Goal: Task Accomplishment & Management: Manage account settings

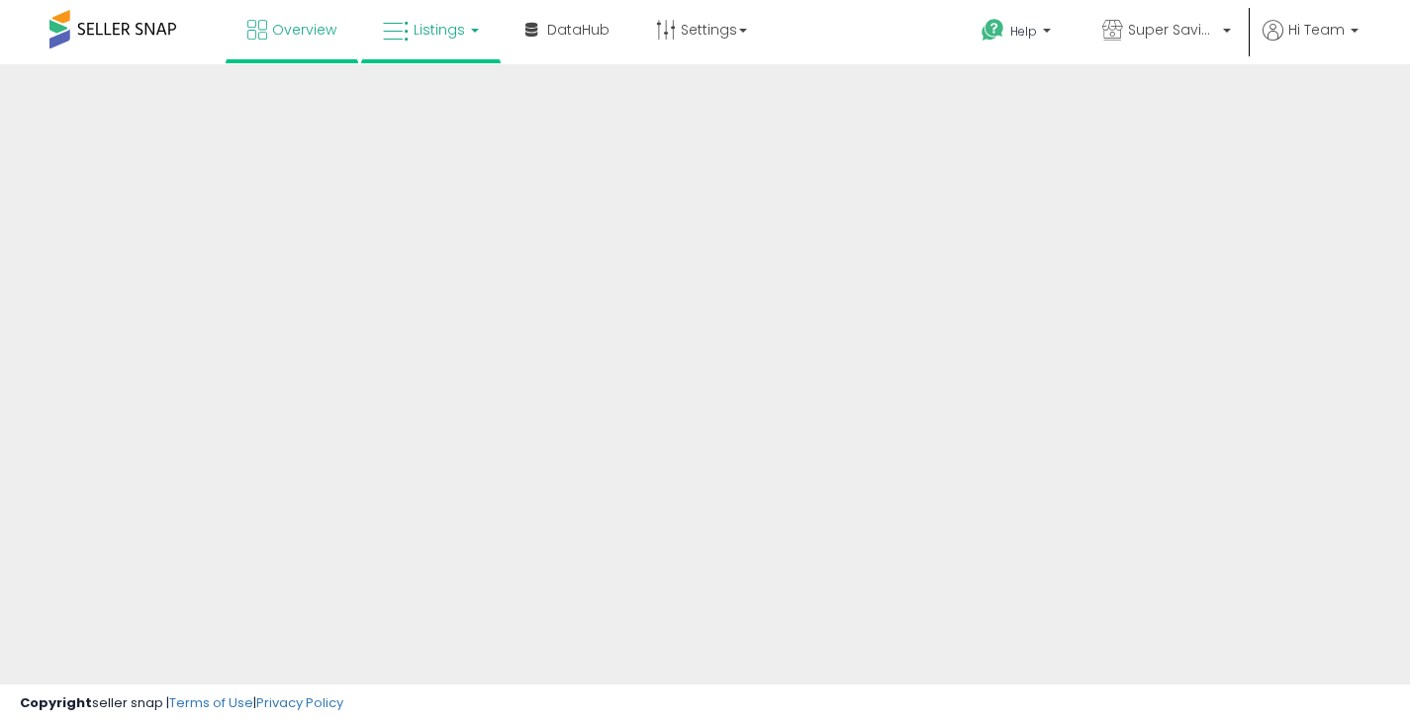
click at [428, 42] on link "Listings" at bounding box center [431, 29] width 126 height 59
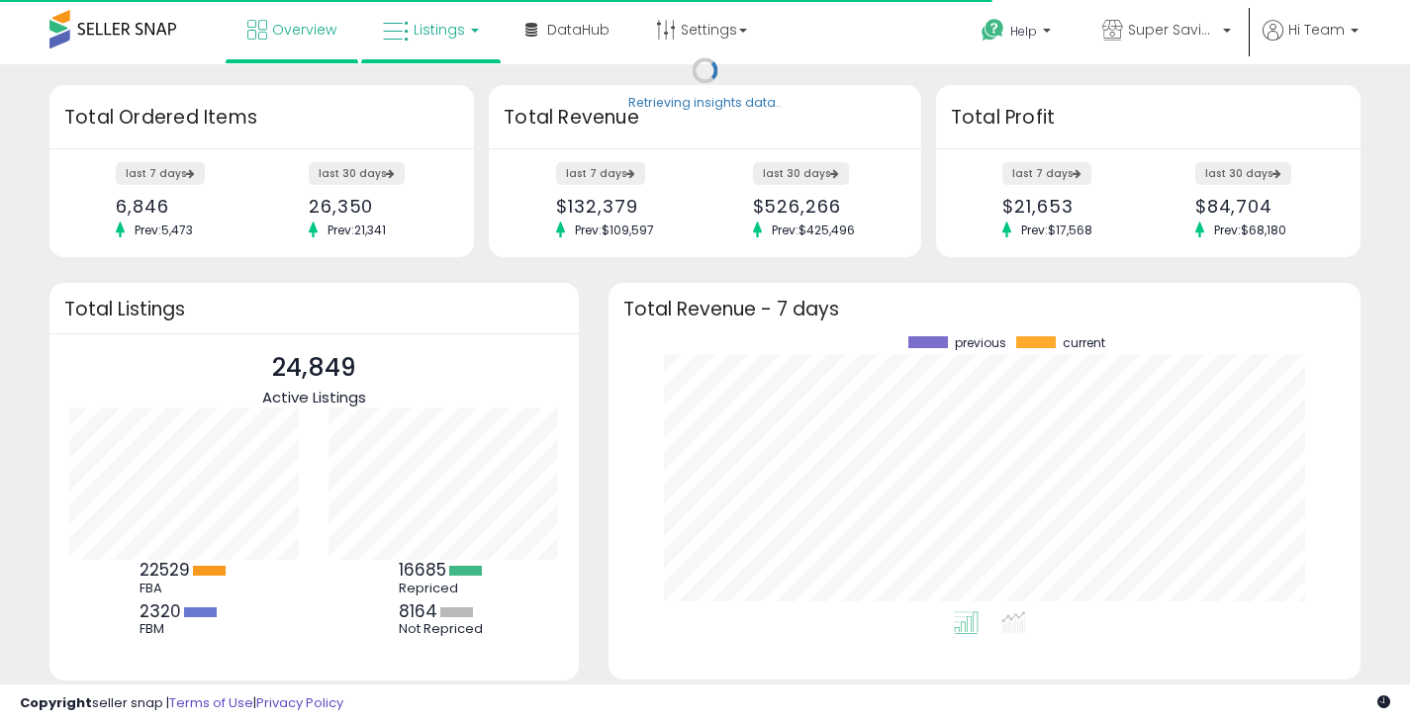
click at [426, 51] on link "Listings" at bounding box center [431, 29] width 126 height 59
click at [431, 44] on link "Listings" at bounding box center [431, 29] width 126 height 59
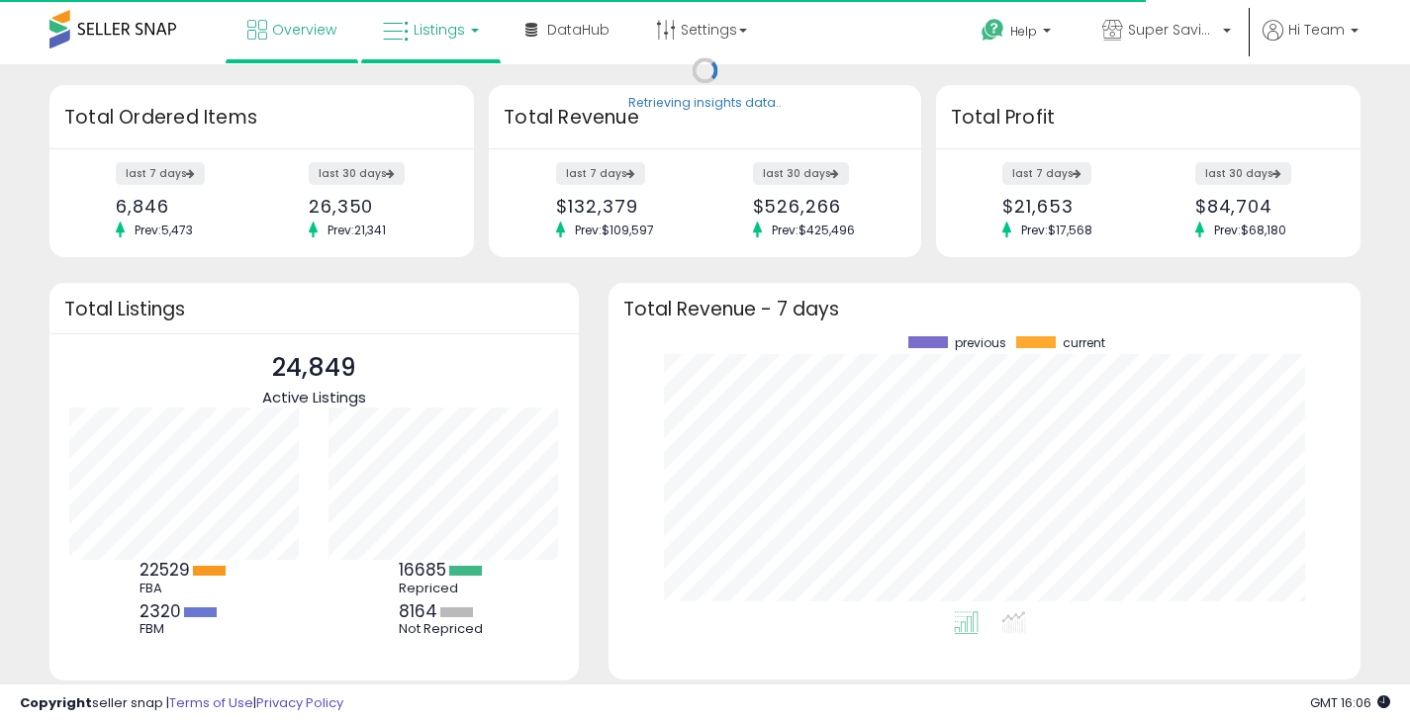
click at [433, 40] on link "Listings" at bounding box center [431, 29] width 126 height 59
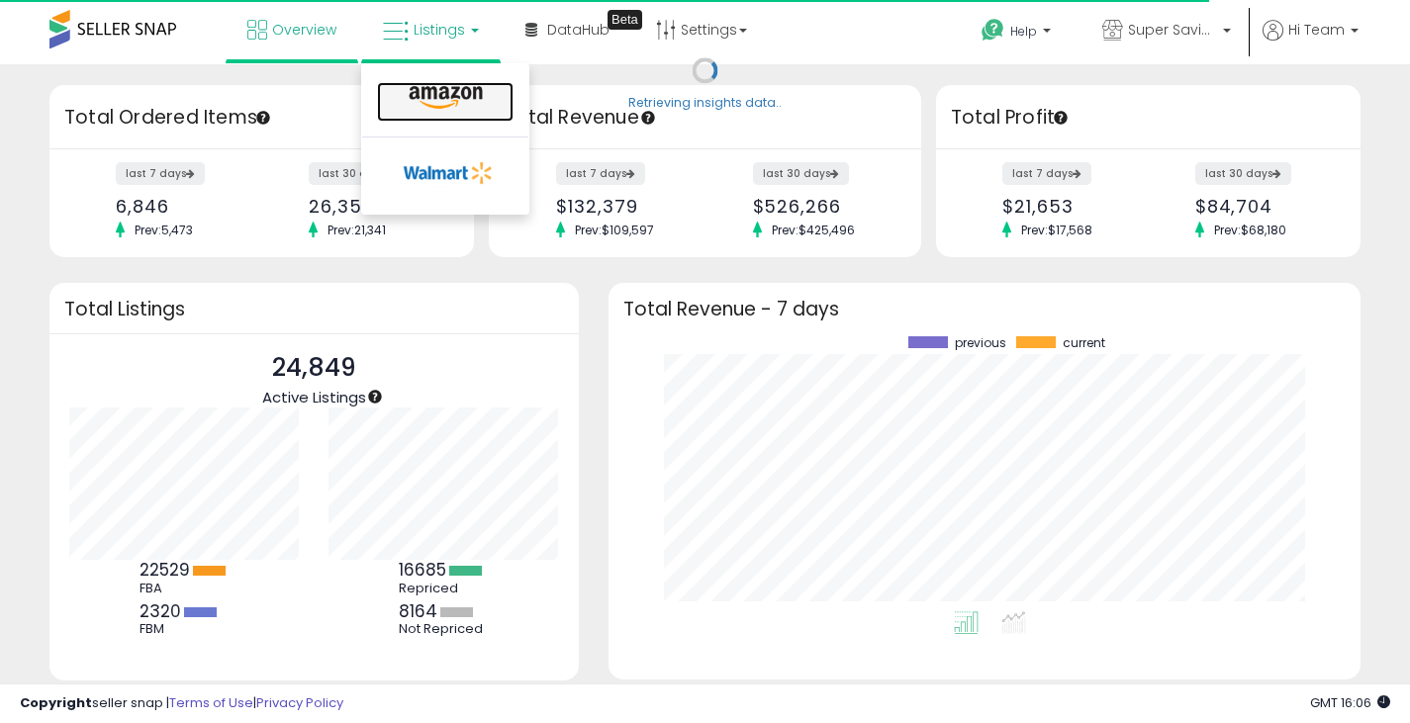
click at [436, 93] on icon at bounding box center [446, 98] width 86 height 26
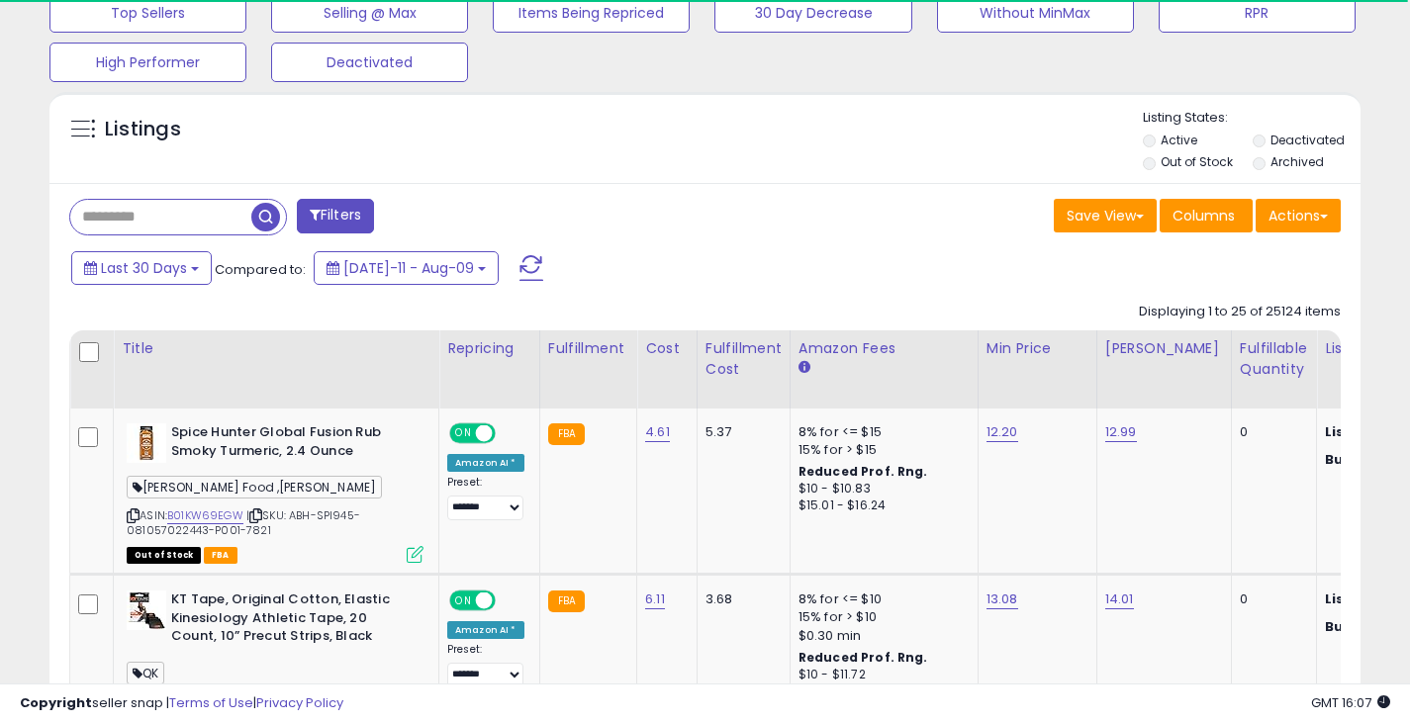
scroll to position [712, 0]
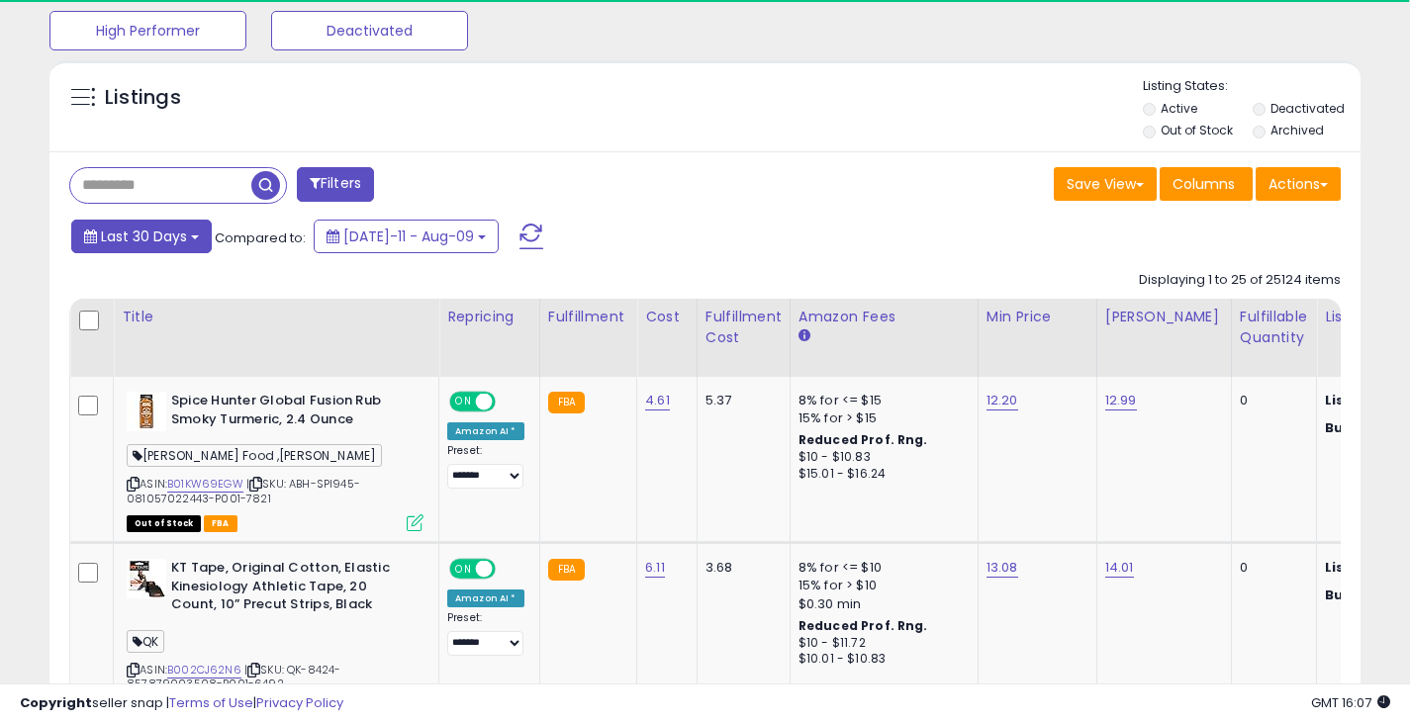
click at [200, 240] on button "Last 30 Days" at bounding box center [141, 237] width 141 height 34
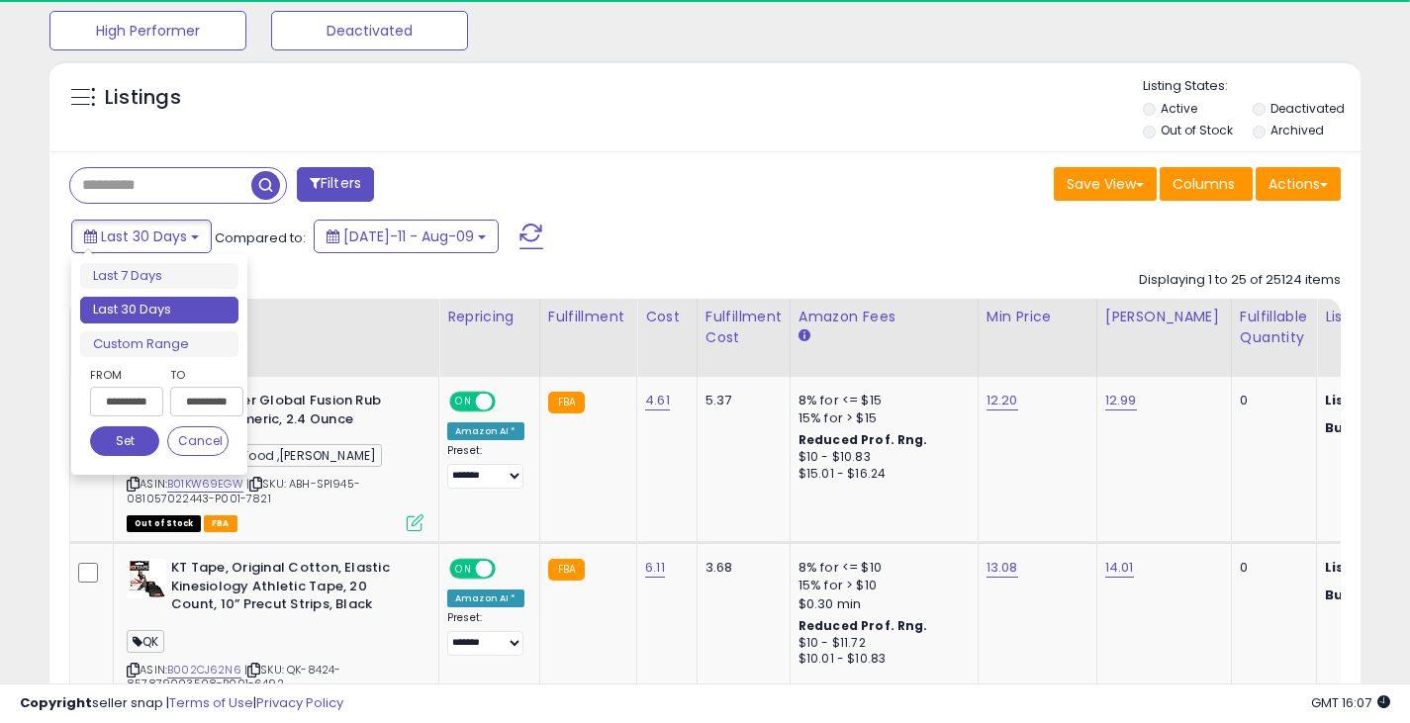
click at [140, 401] on input "**********" at bounding box center [126, 402] width 73 height 30
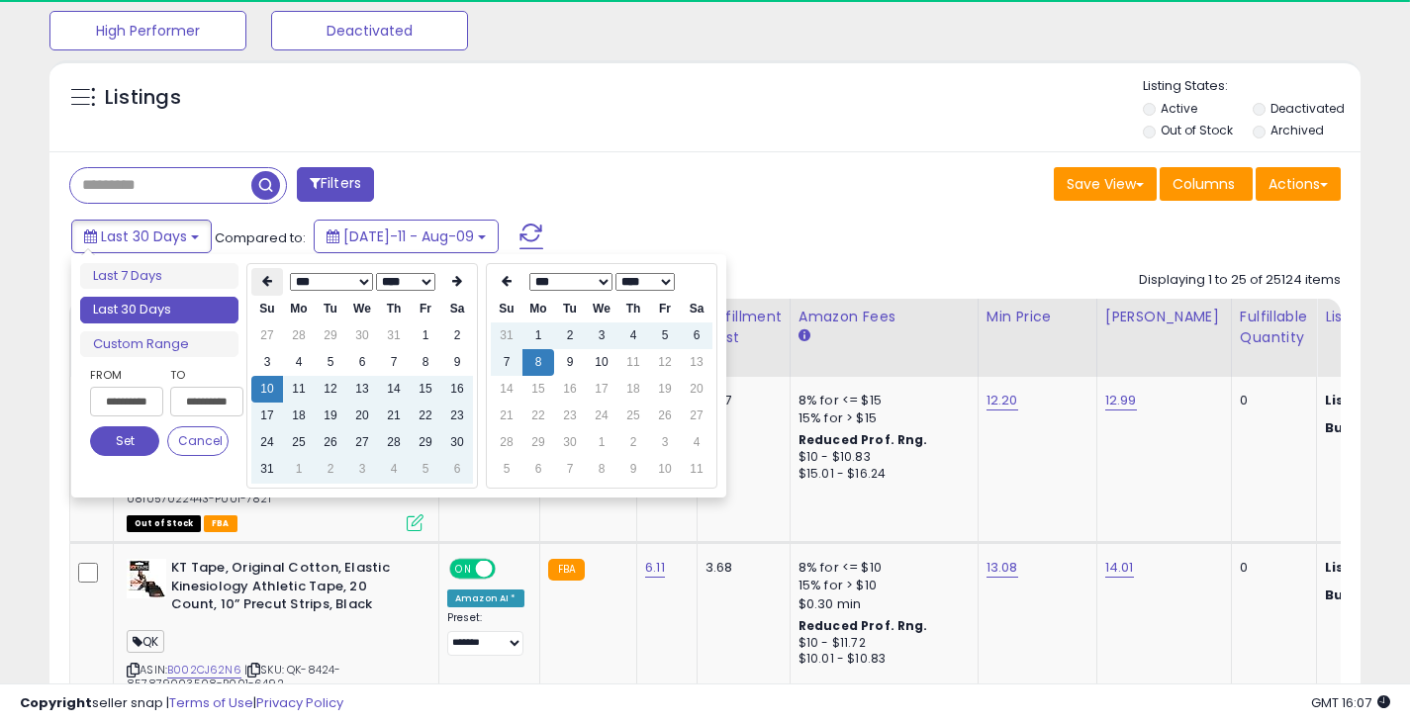
click at [270, 286] on icon at bounding box center [267, 281] width 10 height 12
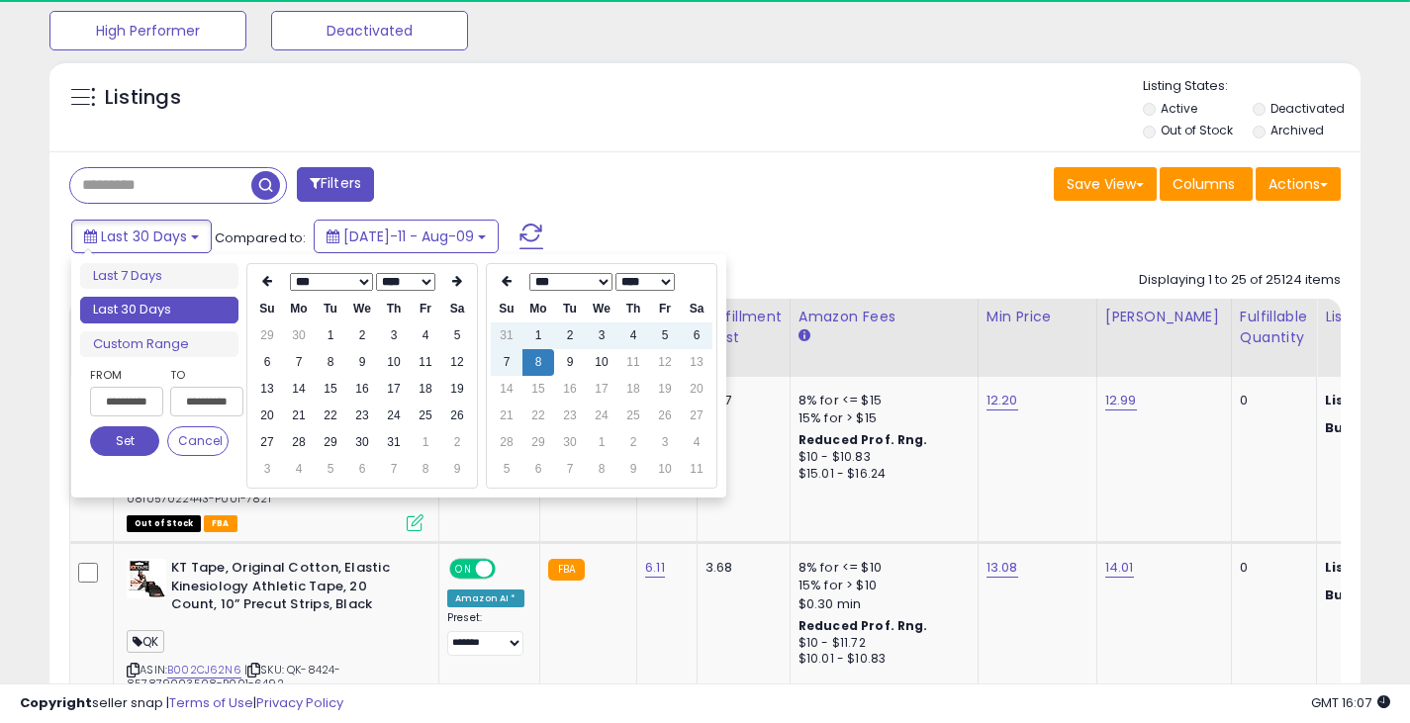
click at [270, 286] on icon at bounding box center [267, 281] width 10 height 12
click at [392, 397] on td "13" at bounding box center [394, 389] width 32 height 27
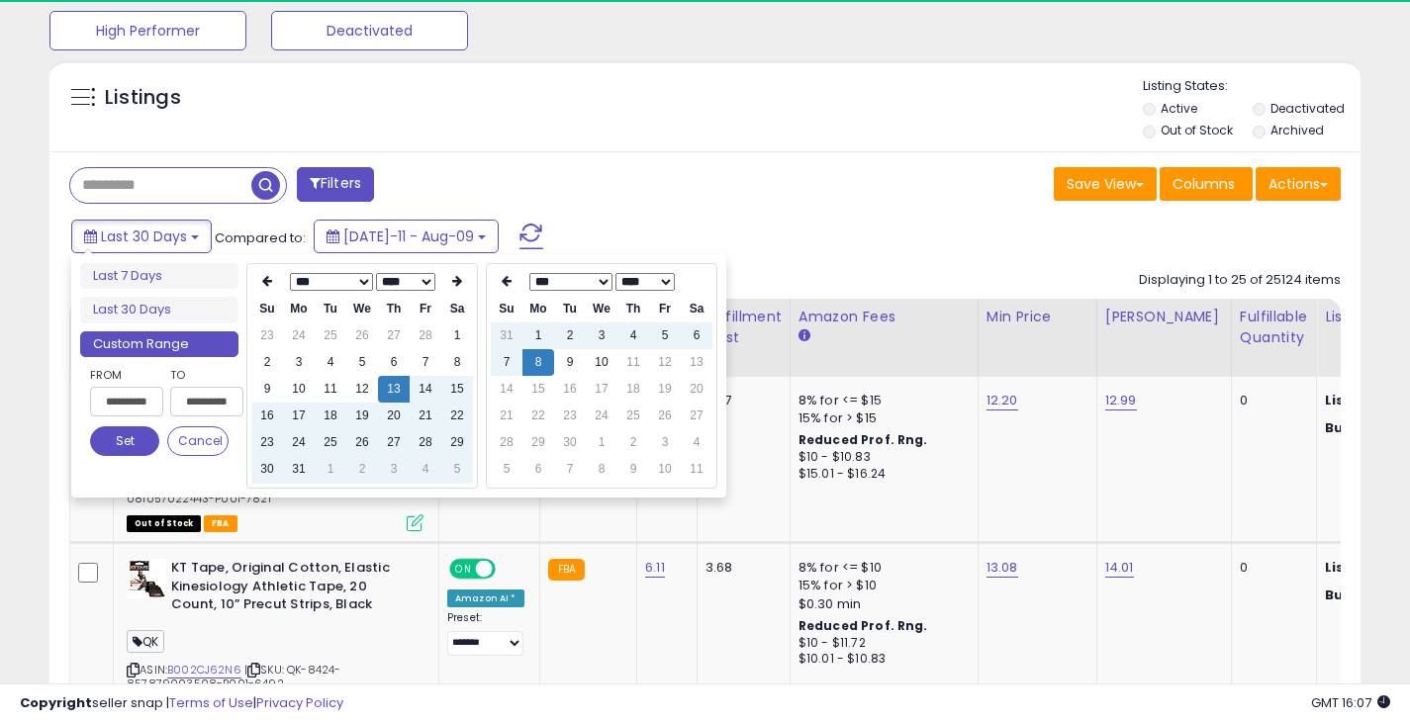
type input "**********"
click at [123, 434] on button "Set" at bounding box center [124, 442] width 69 height 30
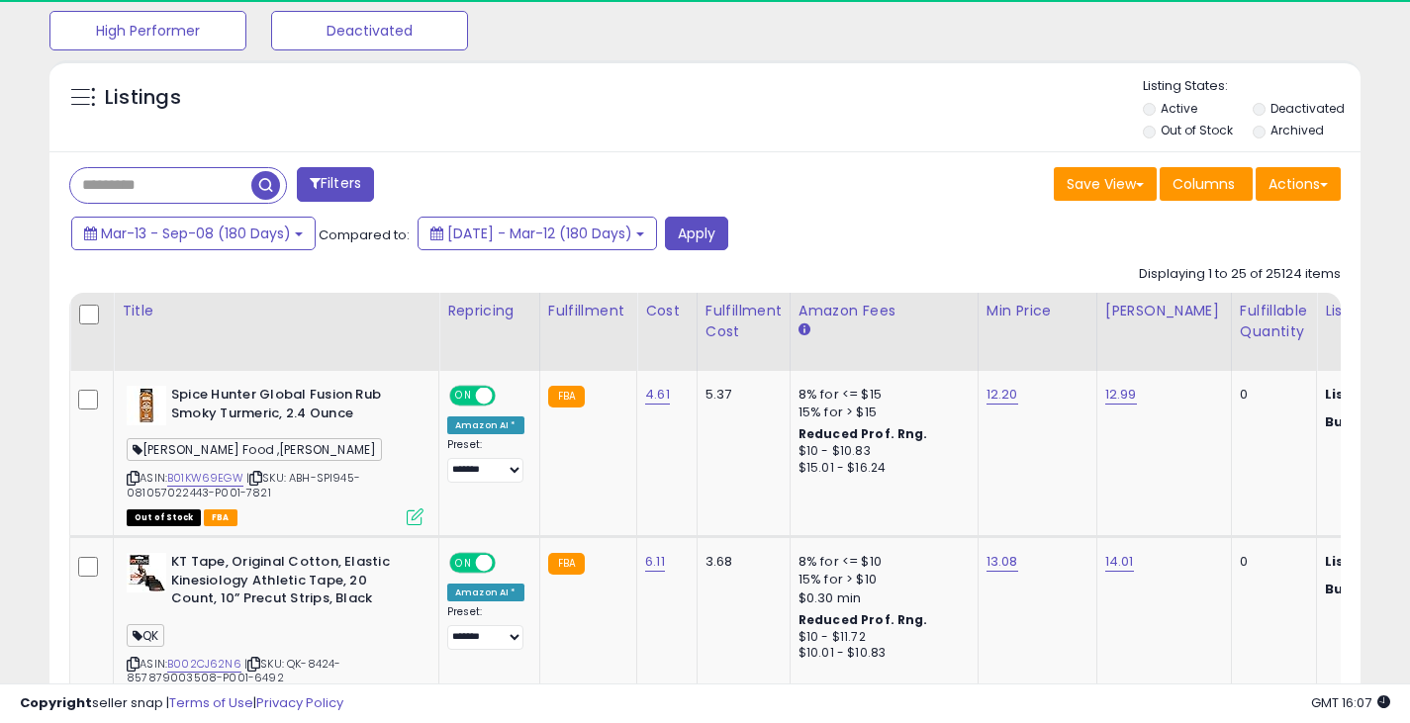
click at [1261, 140] on li "Archived" at bounding box center [1306, 133] width 107 height 22
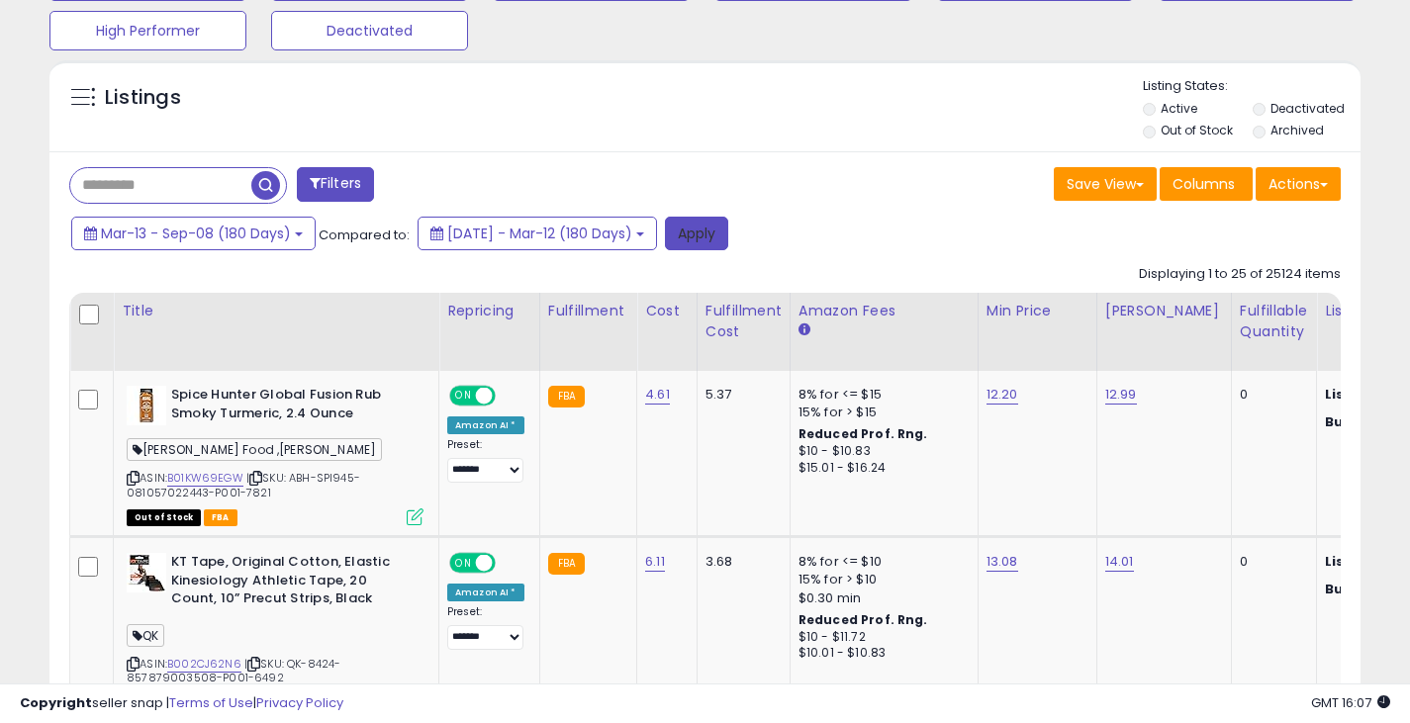
click at [728, 224] on button "Apply" at bounding box center [696, 234] width 63 height 34
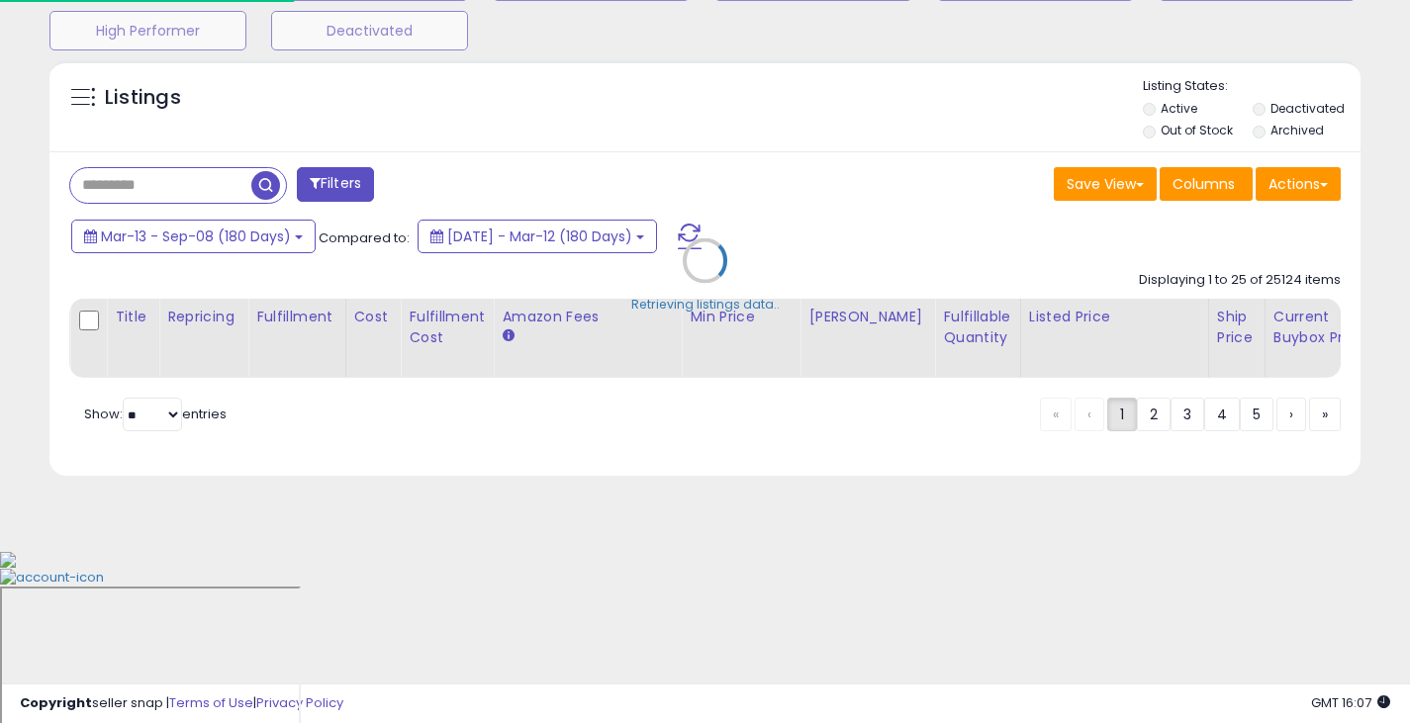
scroll to position [406, 768]
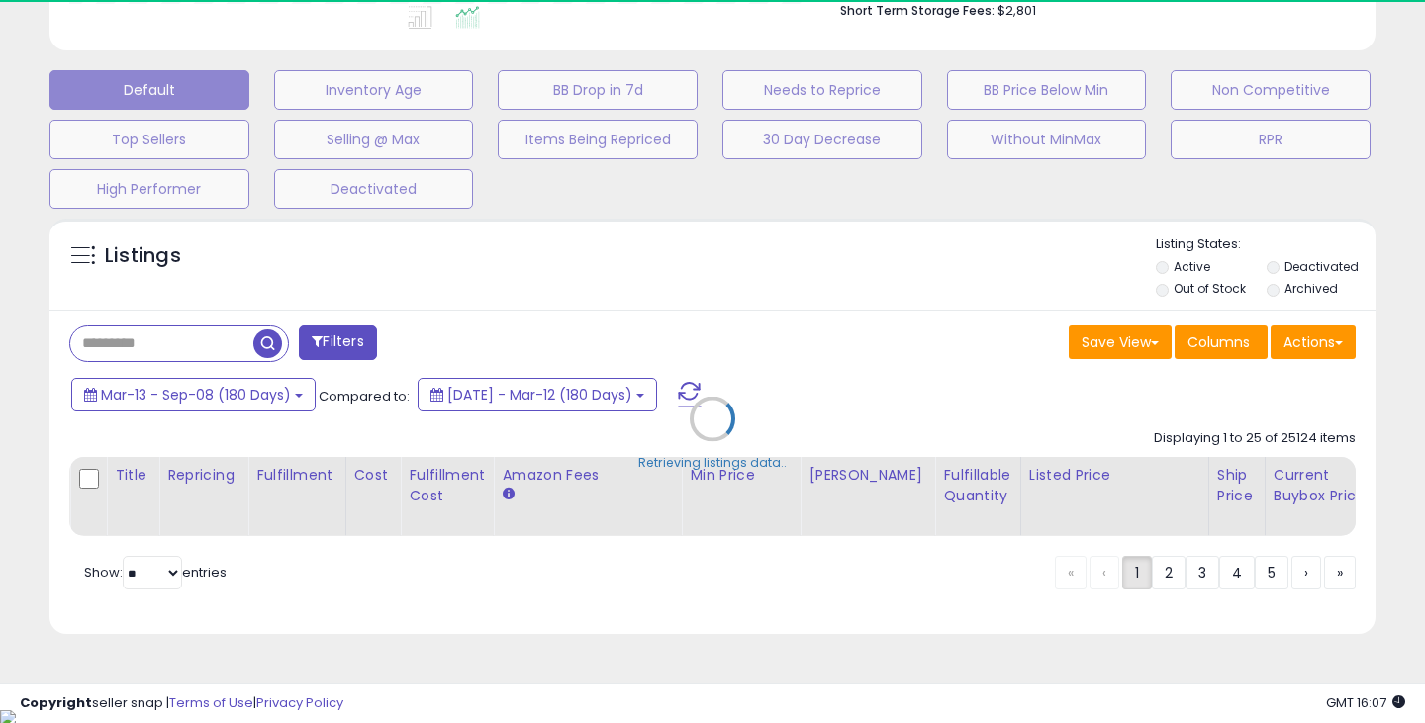
type input "**********"
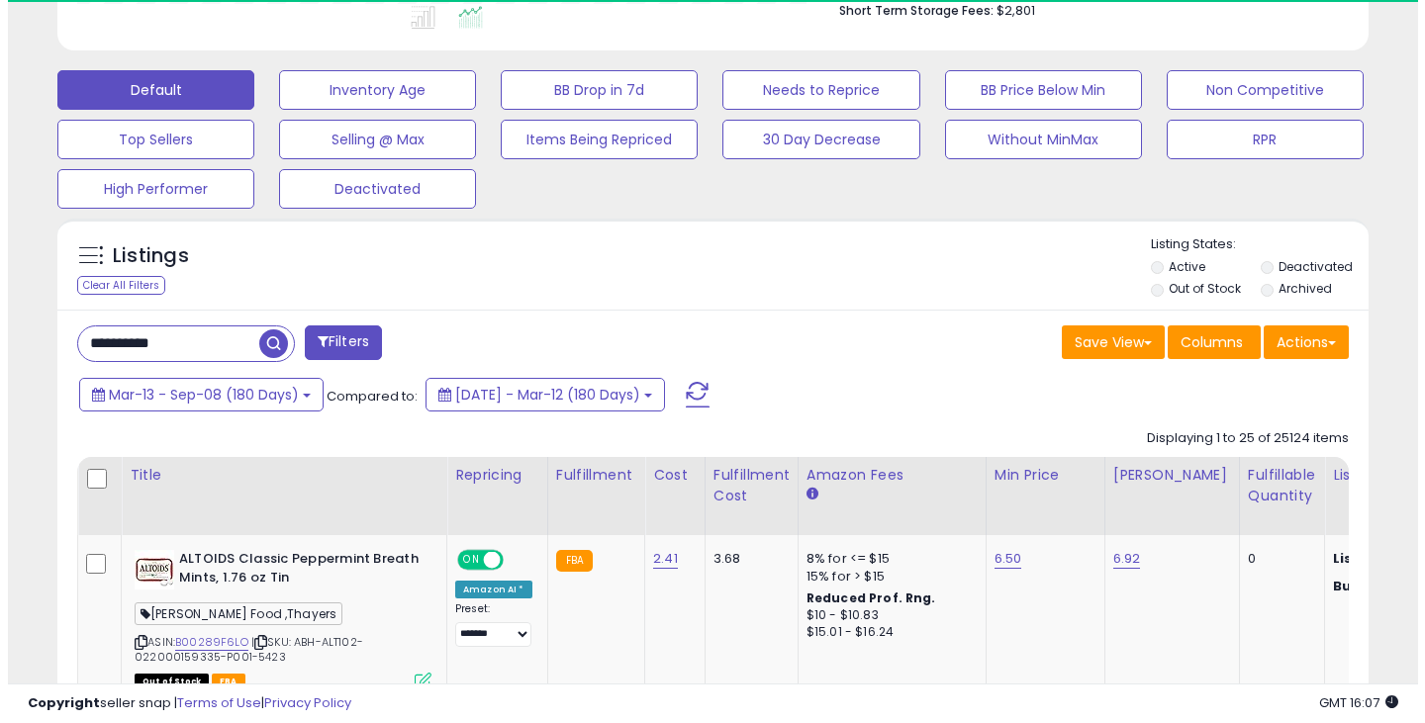
scroll to position [989282, 988929]
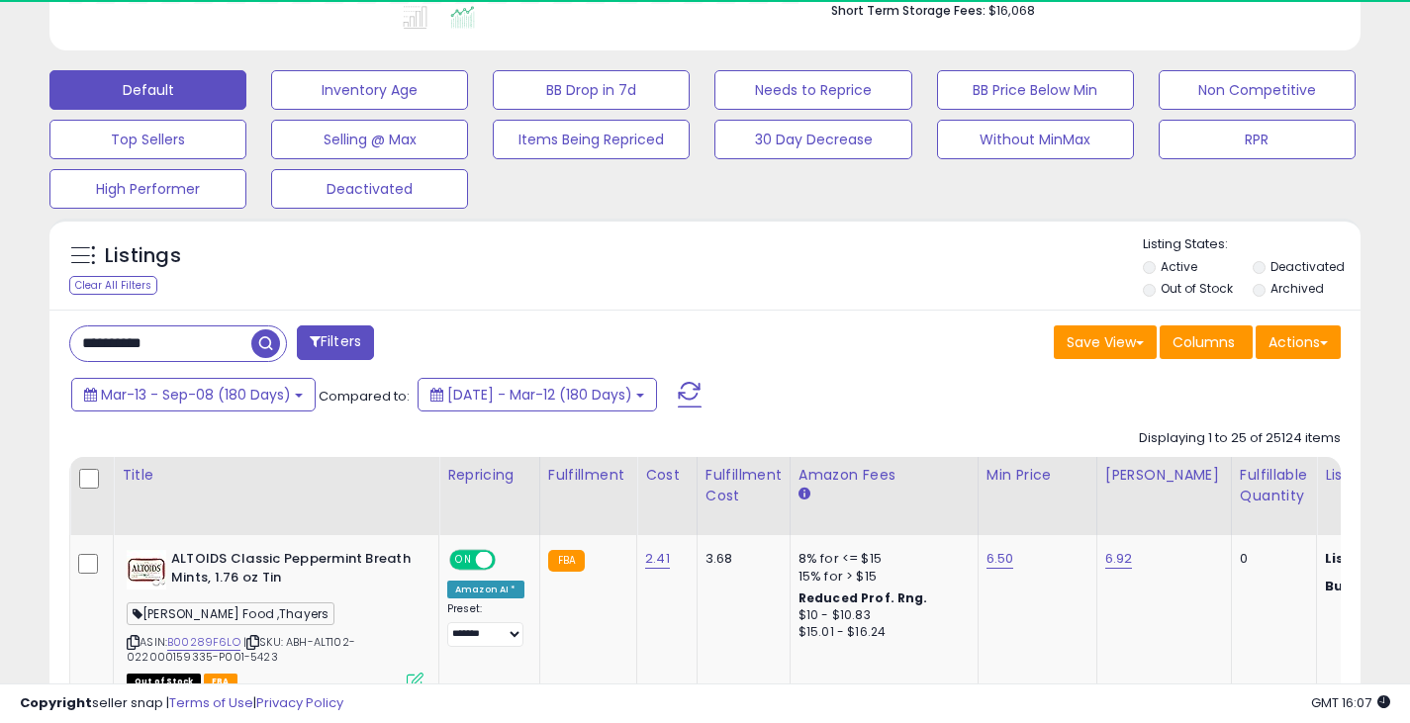
click at [1271, 290] on label "Archived" at bounding box center [1297, 288] width 53 height 17
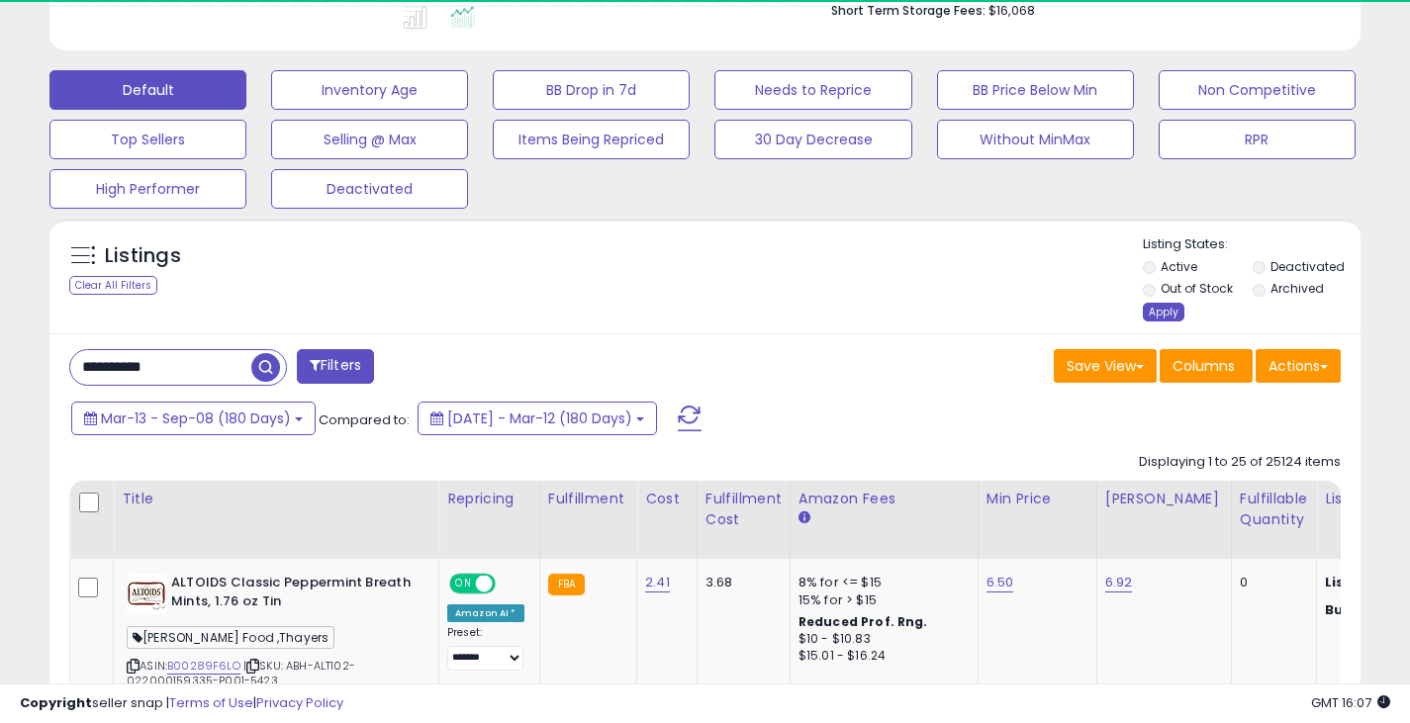
click at [1155, 311] on div "Apply" at bounding box center [1164, 312] width 42 height 19
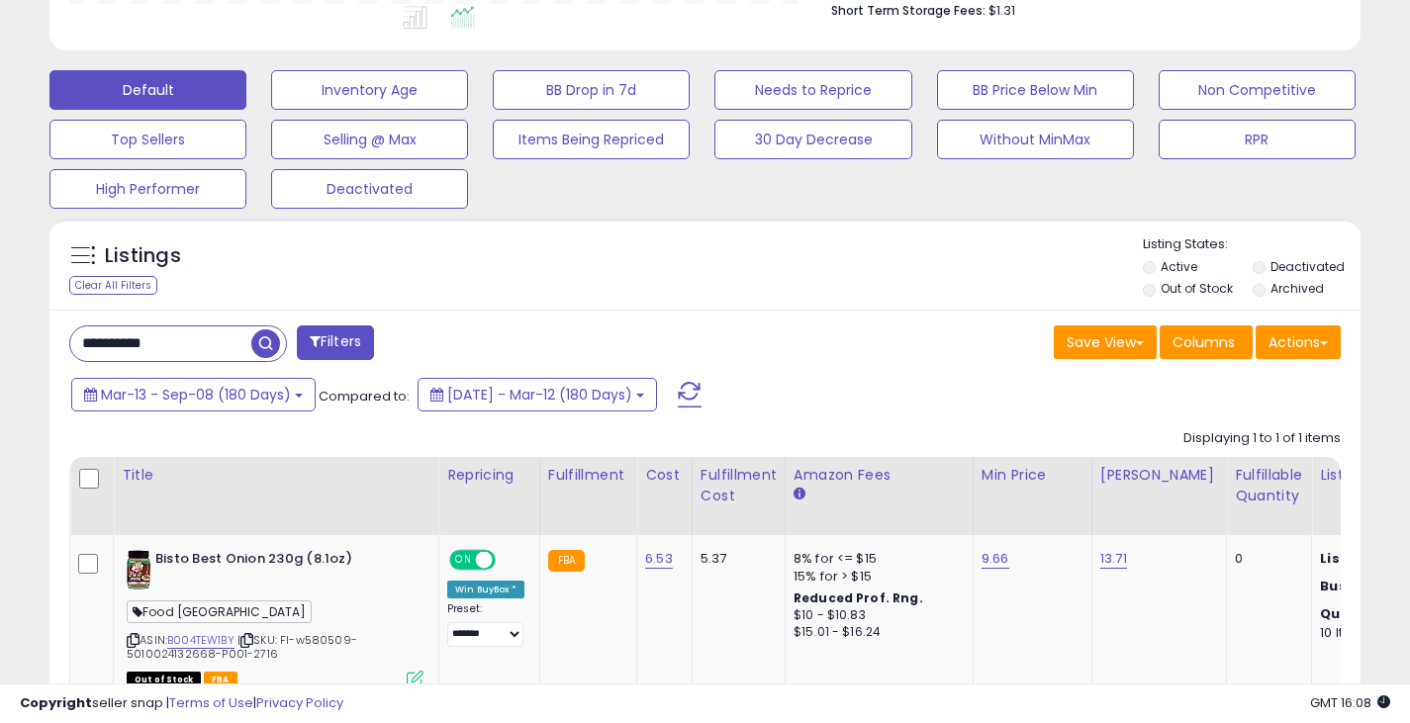
scroll to position [406, 759]
click at [223, 337] on input "**********" at bounding box center [160, 344] width 181 height 35
click at [223, 337] on input "**********" at bounding box center [222, 344] width 305 height 35
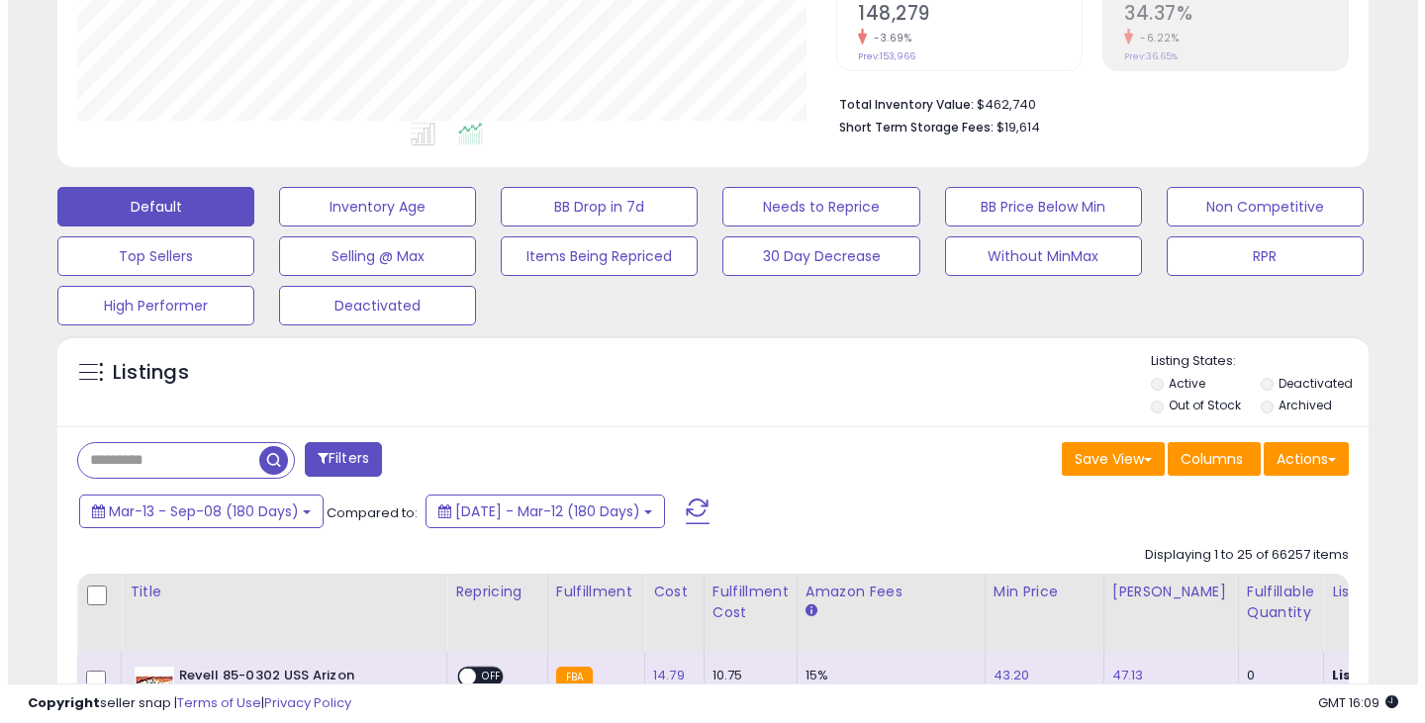
scroll to position [434, 0]
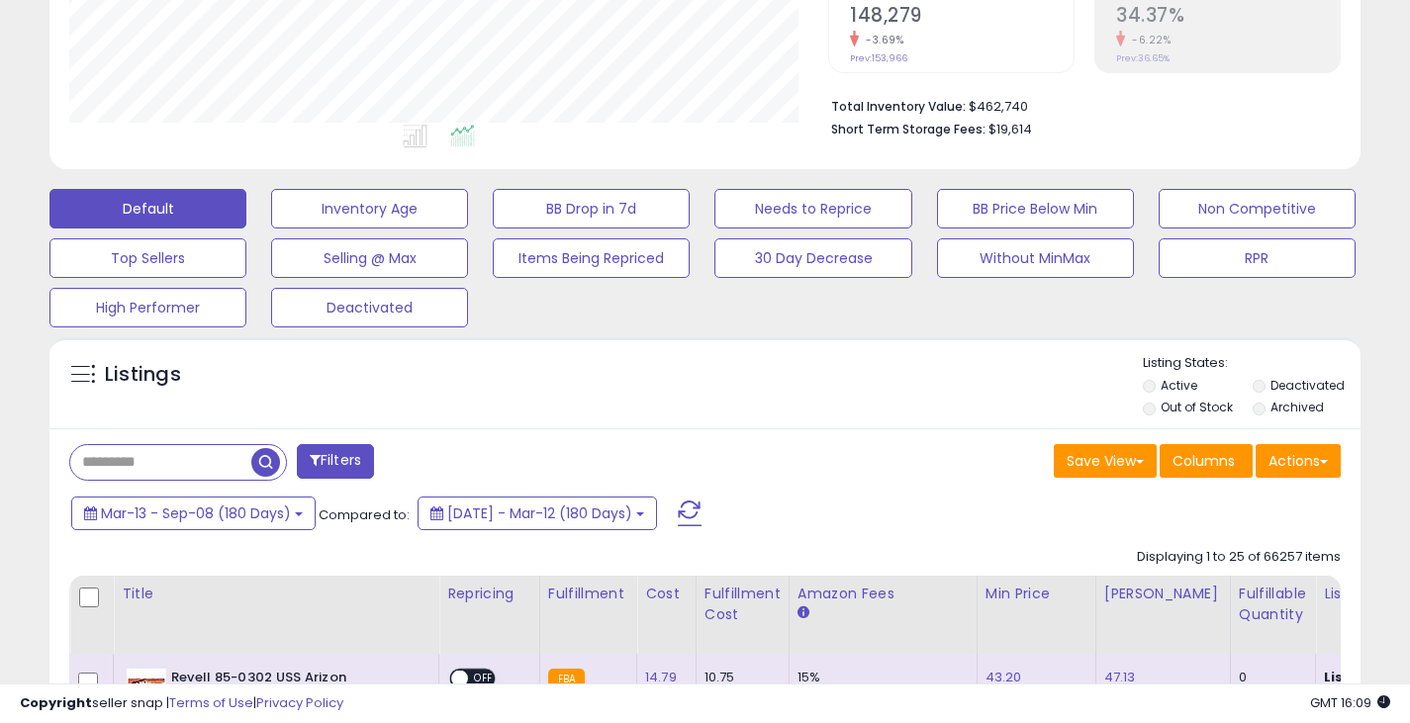
click at [337, 459] on button "Filters" at bounding box center [335, 461] width 77 height 35
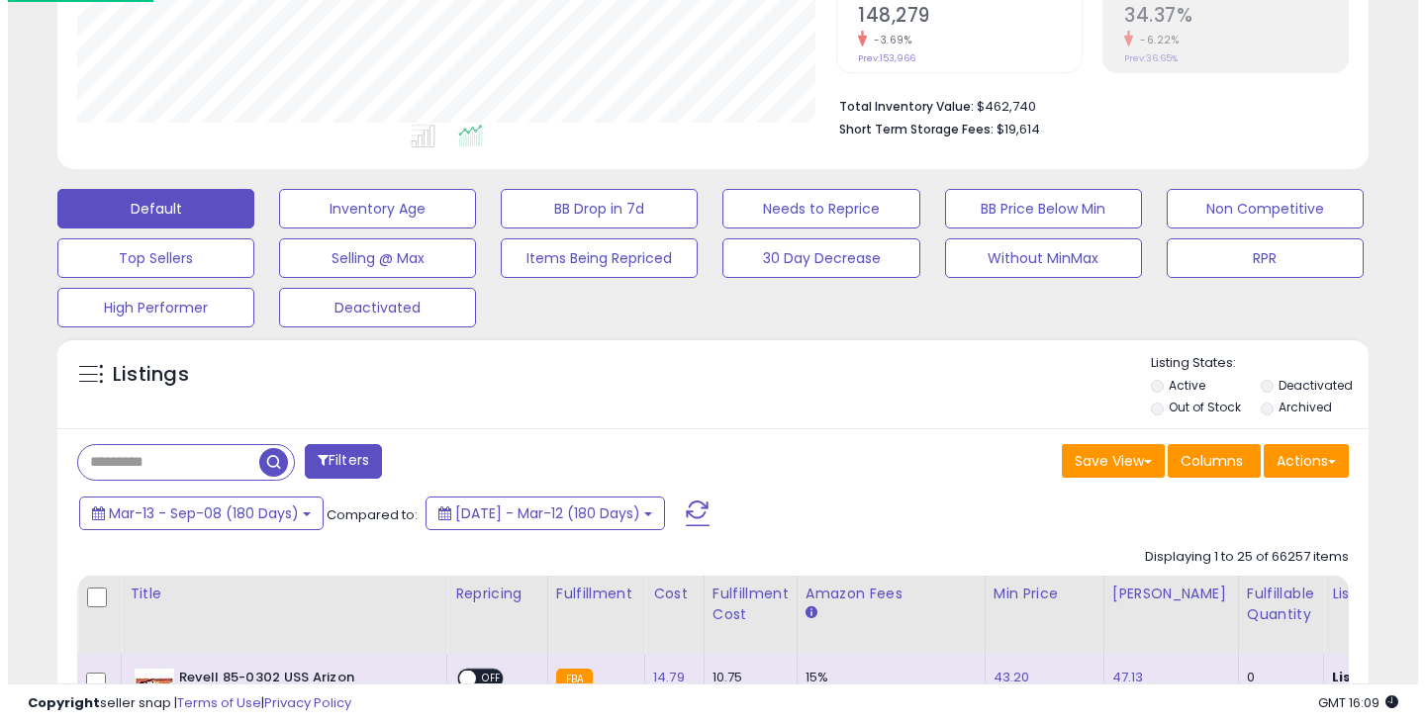
scroll to position [406, 768]
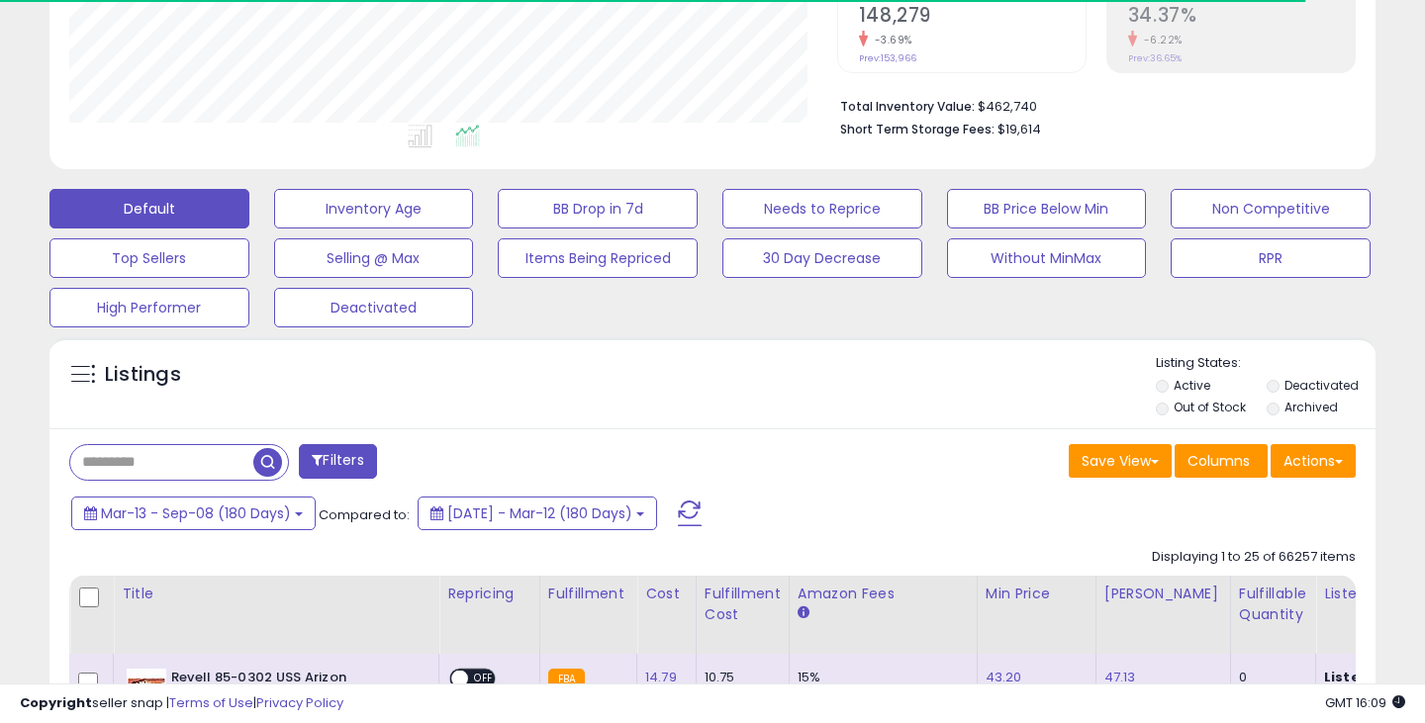
click at [1315, 457] on div at bounding box center [712, 361] width 1425 height 723
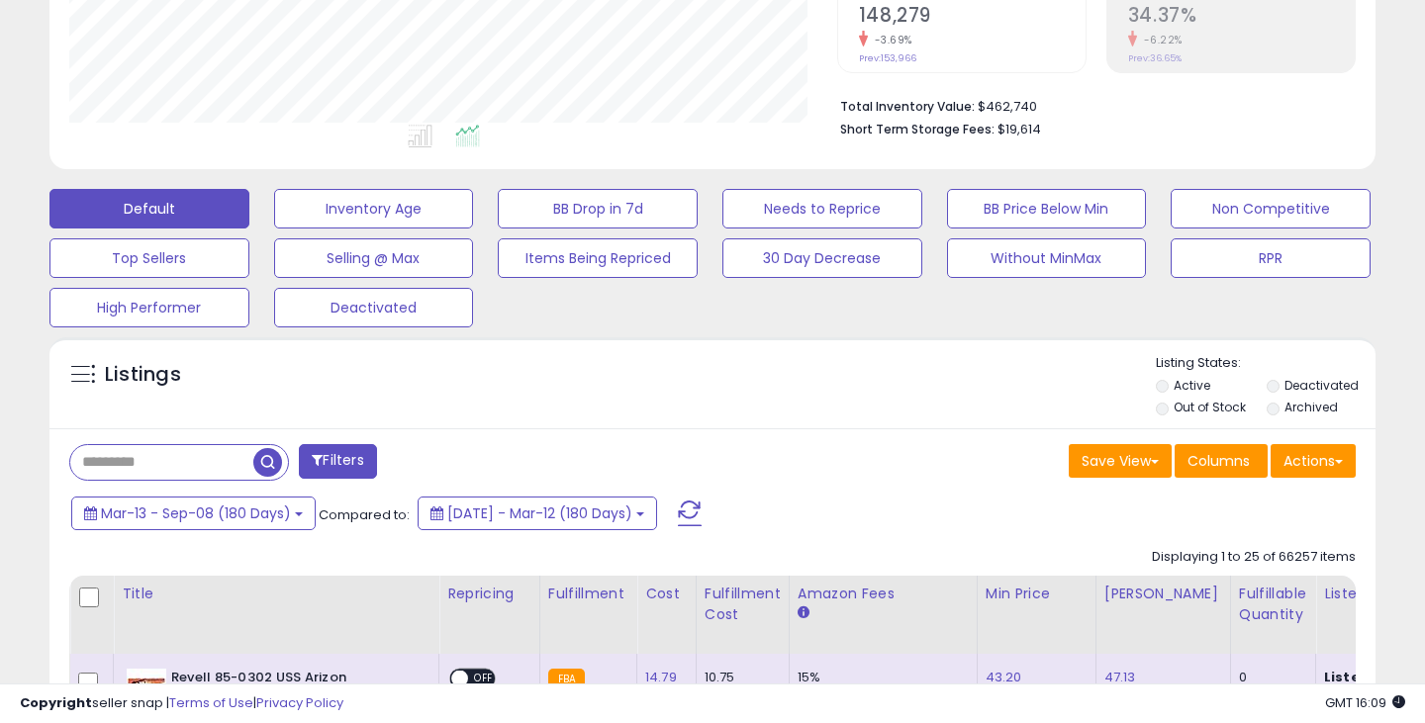
click at [622, 457] on div at bounding box center [712, 361] width 1425 height 723
click at [1333, 463] on div at bounding box center [712, 361] width 1425 height 723
click at [953, 402] on div at bounding box center [712, 361] width 1425 height 723
click at [894, 423] on div at bounding box center [712, 361] width 1425 height 723
click at [893, 470] on div at bounding box center [712, 361] width 1425 height 723
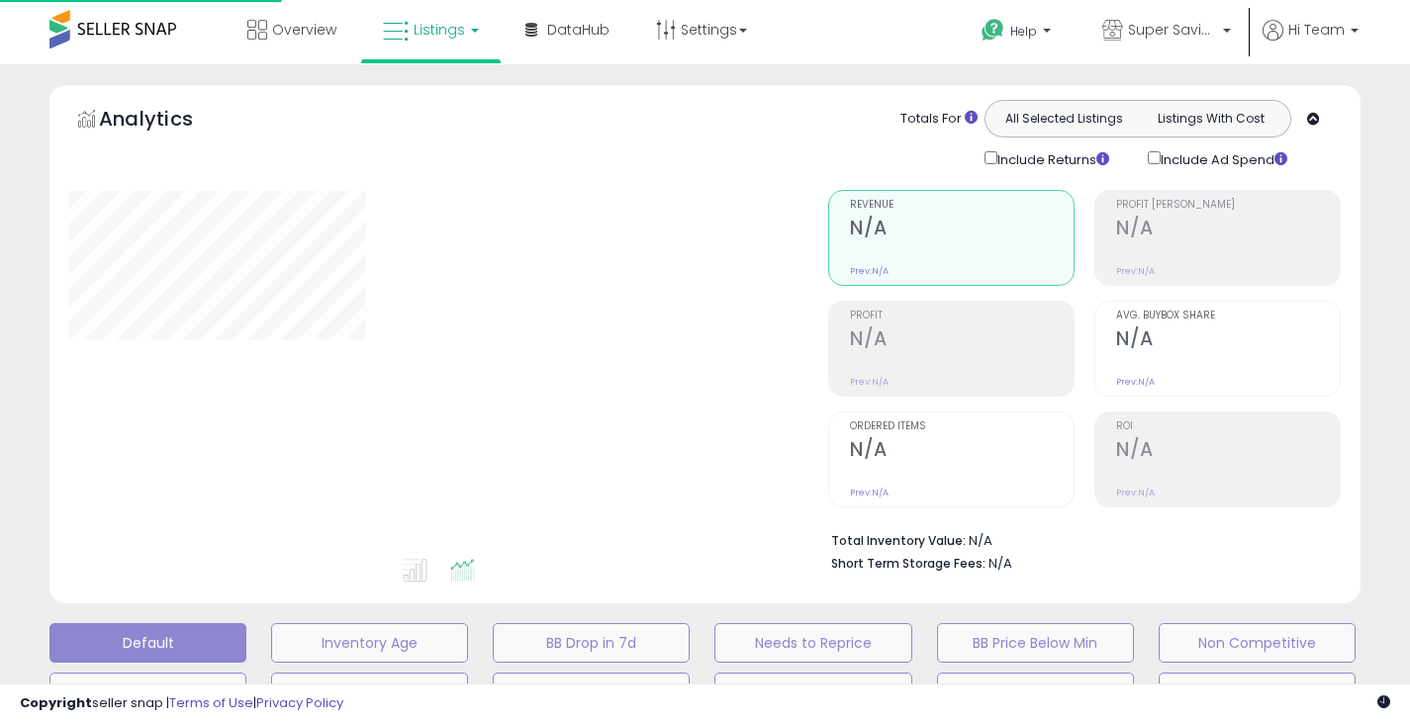
scroll to position [434, 0]
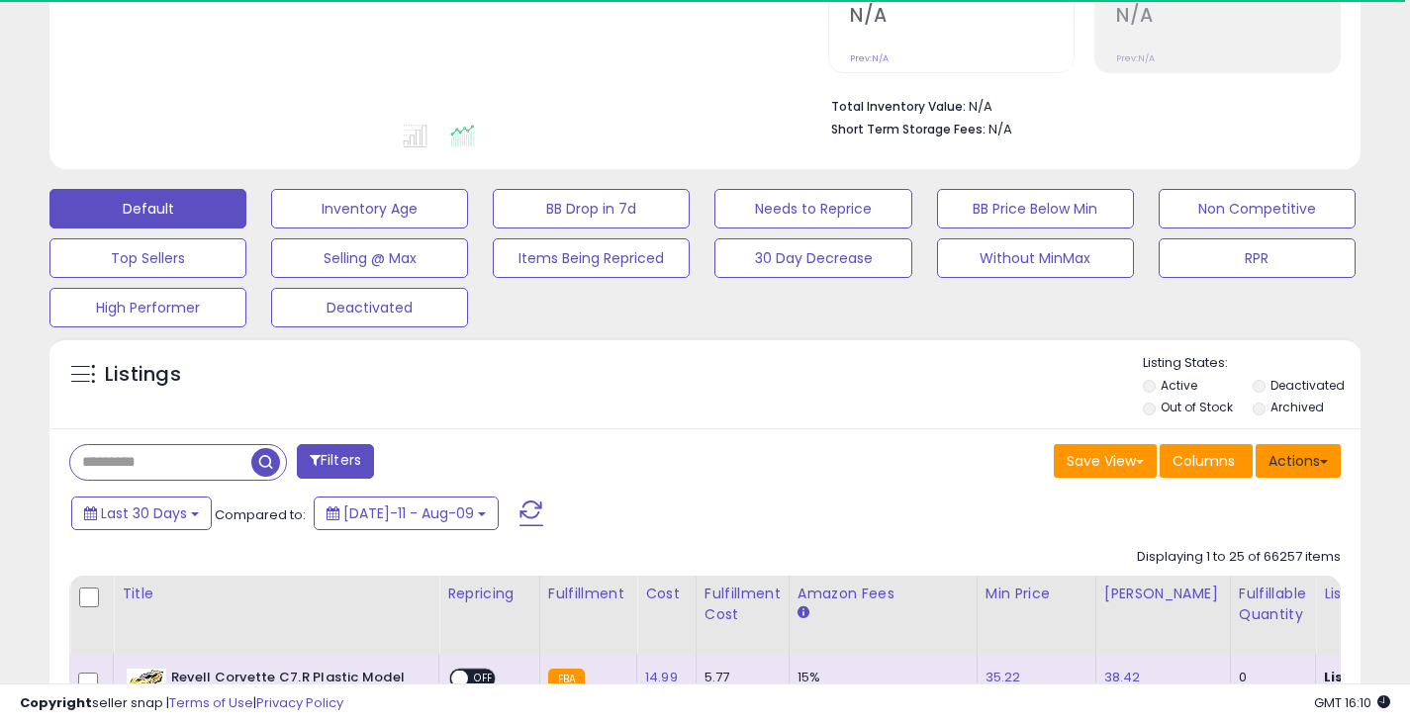
click at [1297, 464] on button "Actions" at bounding box center [1298, 461] width 85 height 34
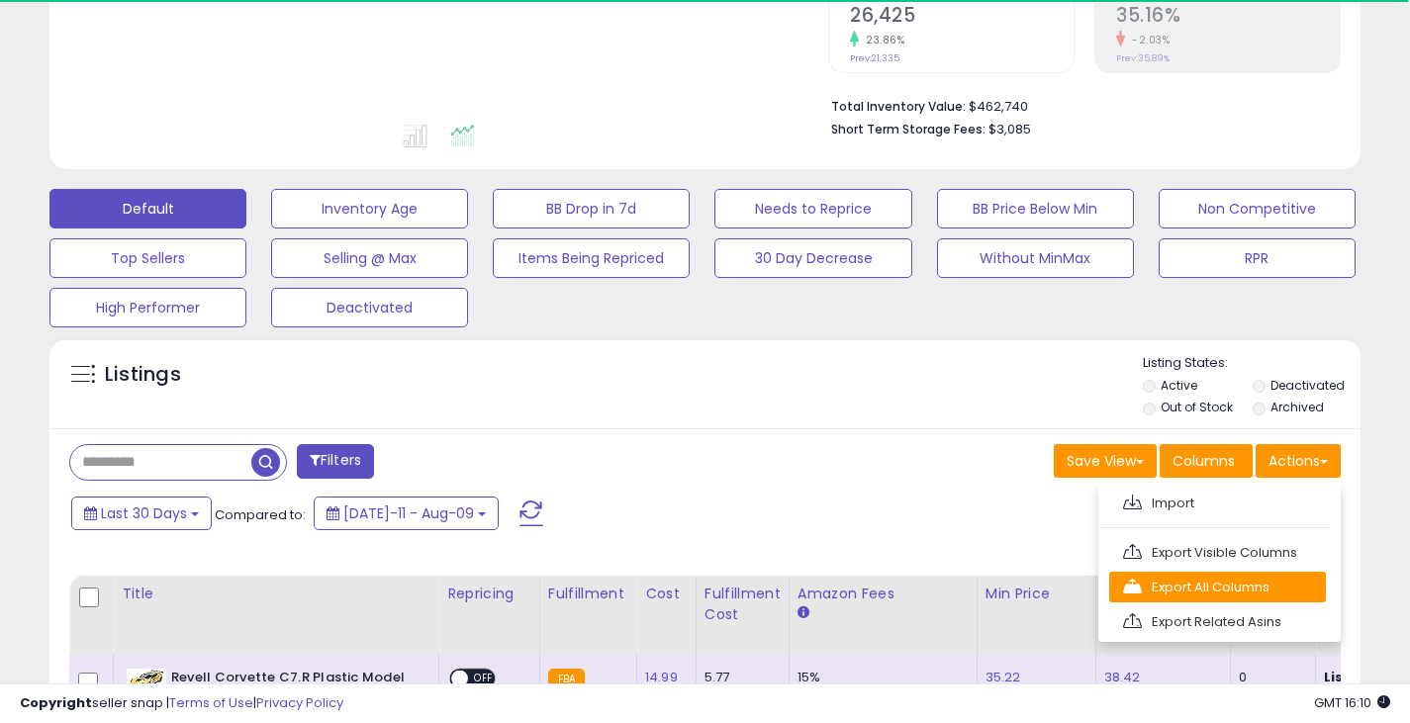
click at [1232, 590] on link "Export All Columns" at bounding box center [1217, 587] width 217 height 31
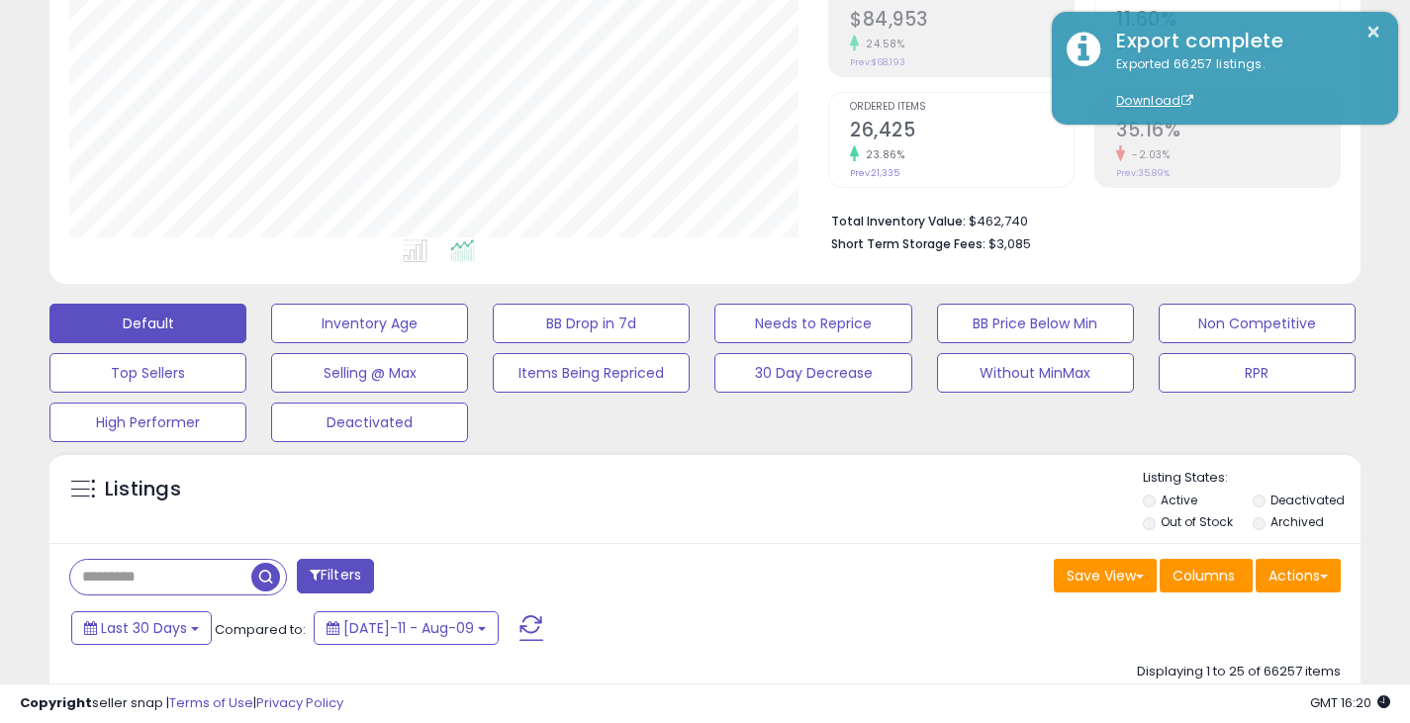
scroll to position [395, 0]
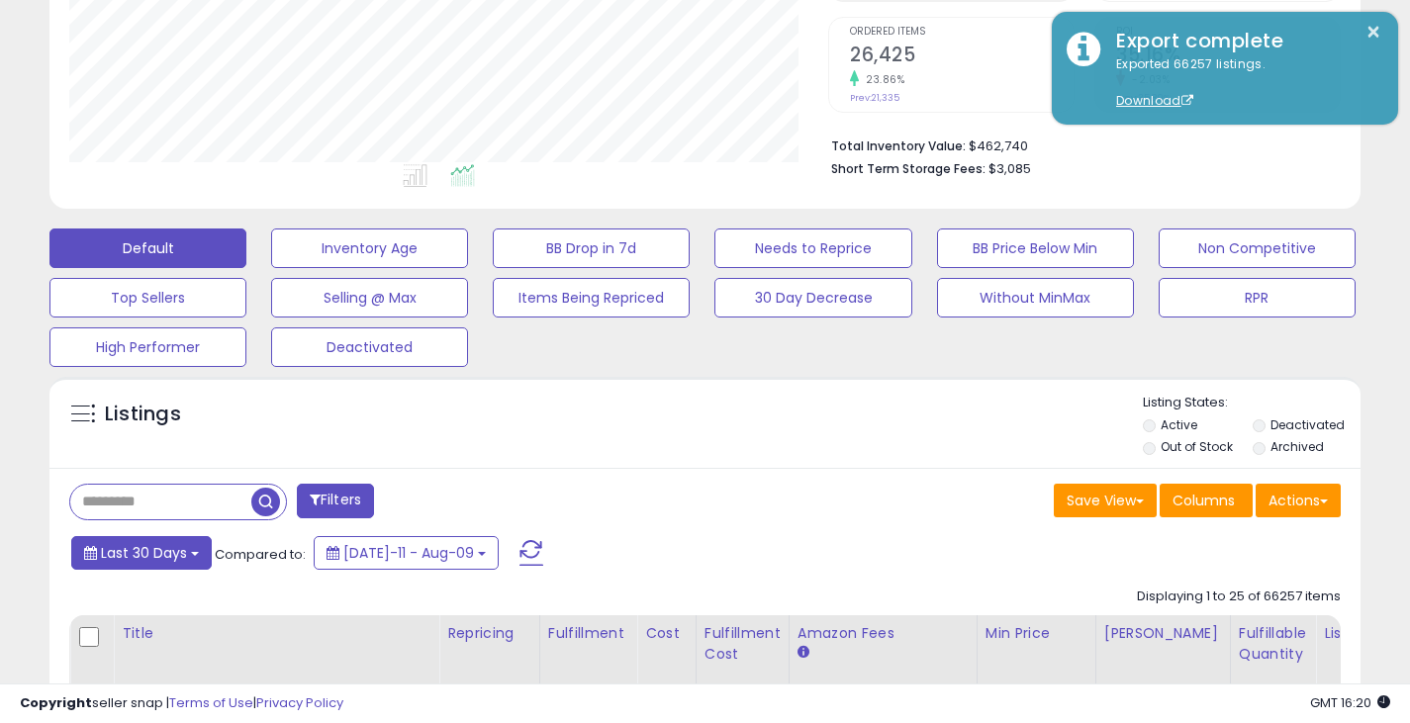
click at [171, 563] on button "Last 30 Days" at bounding box center [141, 553] width 141 height 34
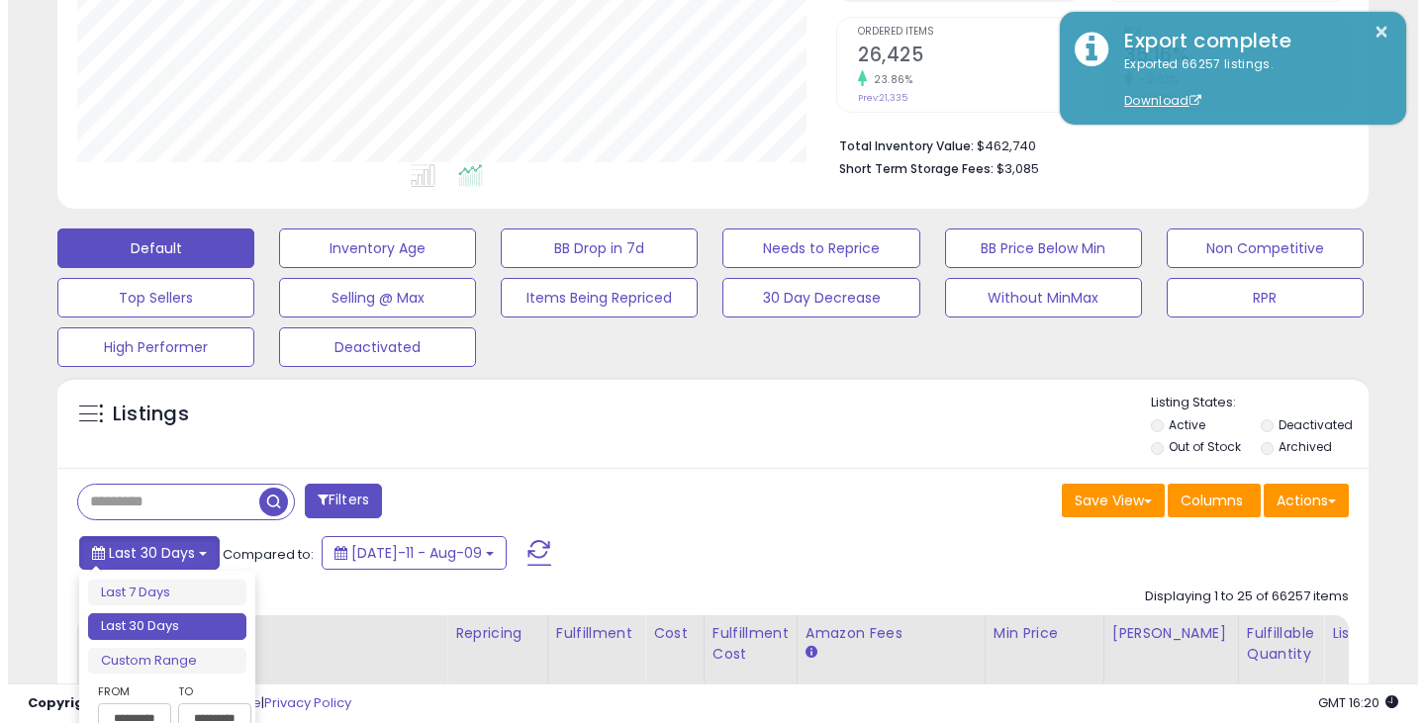
scroll to position [494, 0]
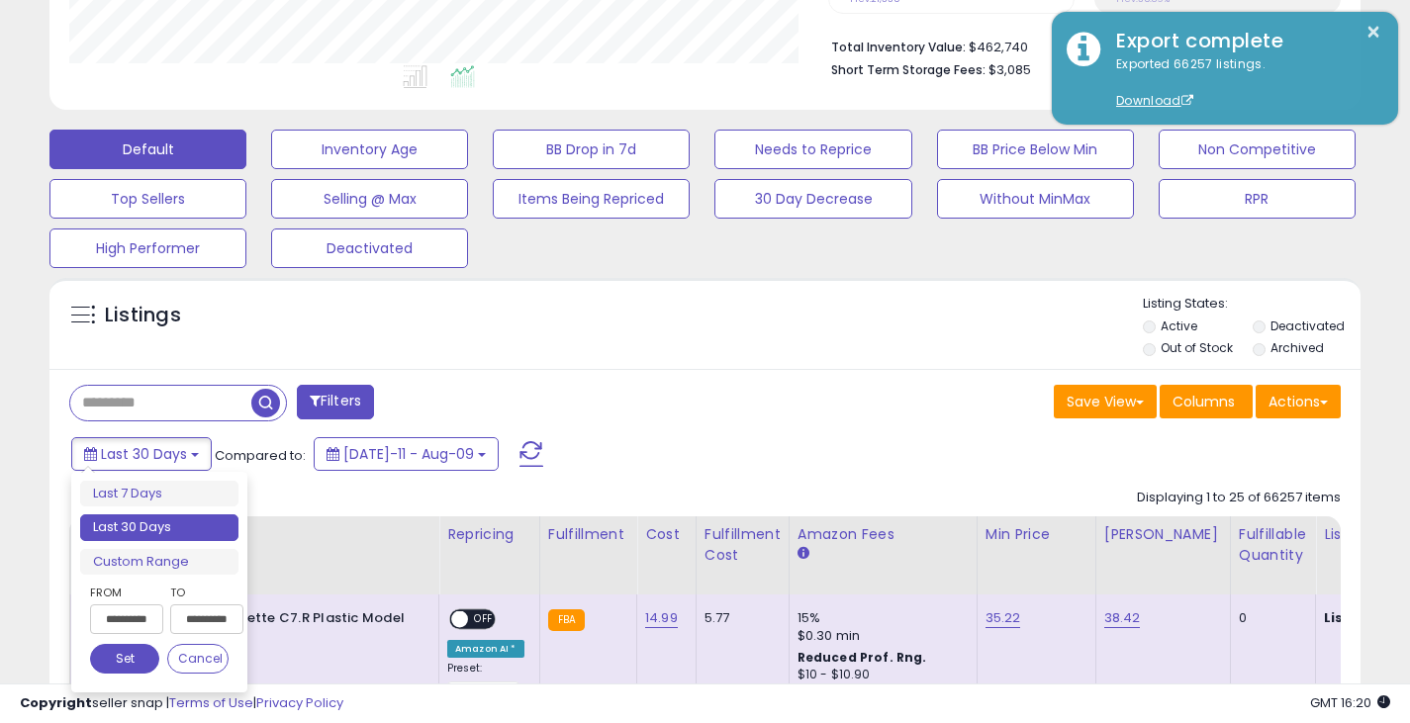
click at [117, 619] on input "**********" at bounding box center [126, 620] width 73 height 30
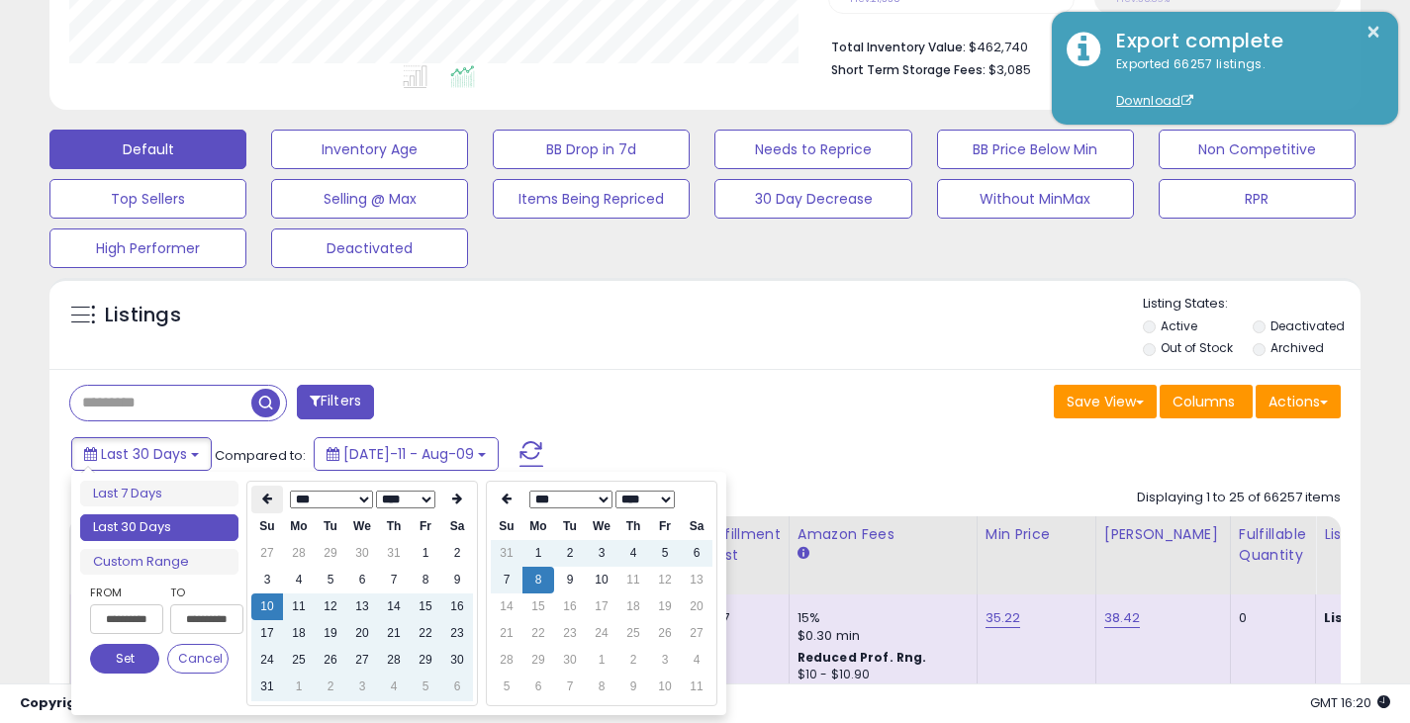
click at [256, 495] on th at bounding box center [267, 500] width 32 height 28
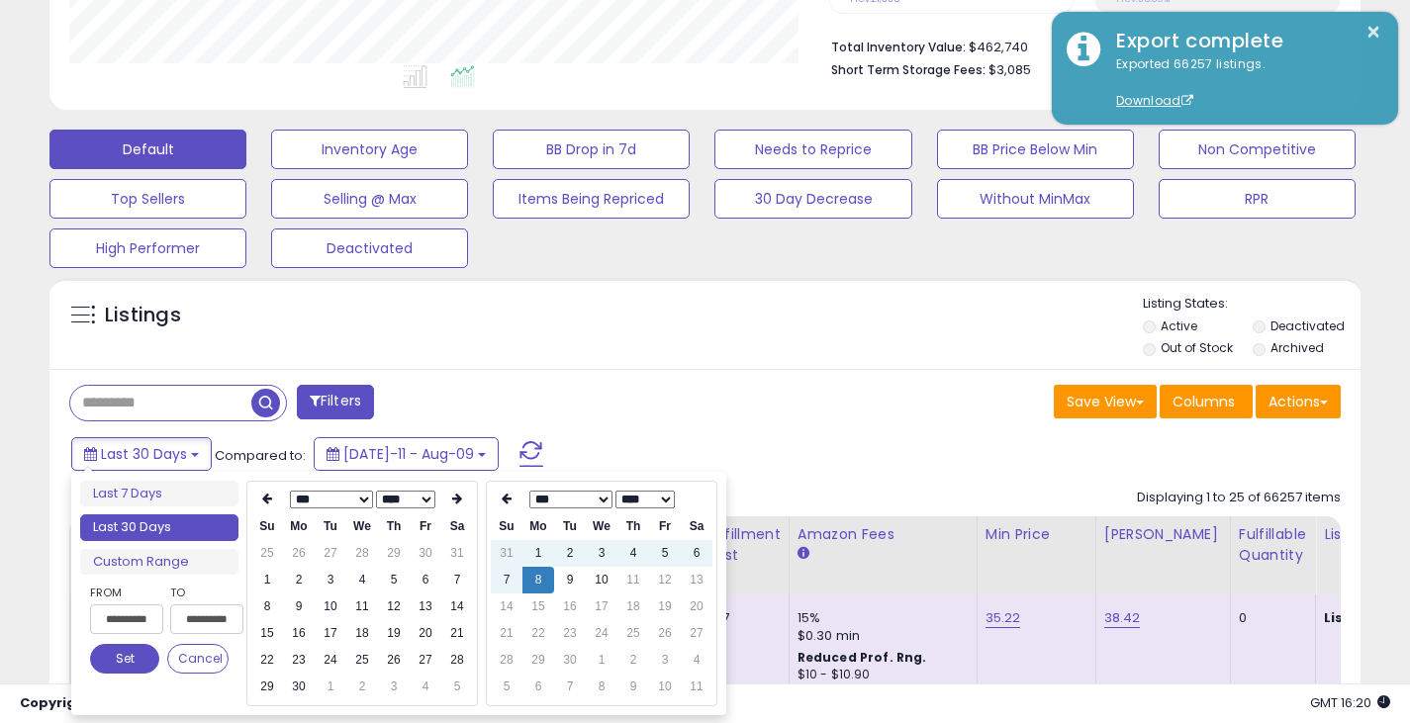
click at [256, 495] on th at bounding box center [267, 500] width 32 height 28
click at [269, 503] on icon at bounding box center [267, 499] width 10 height 12
click at [336, 601] on td "11" at bounding box center [331, 607] width 32 height 27
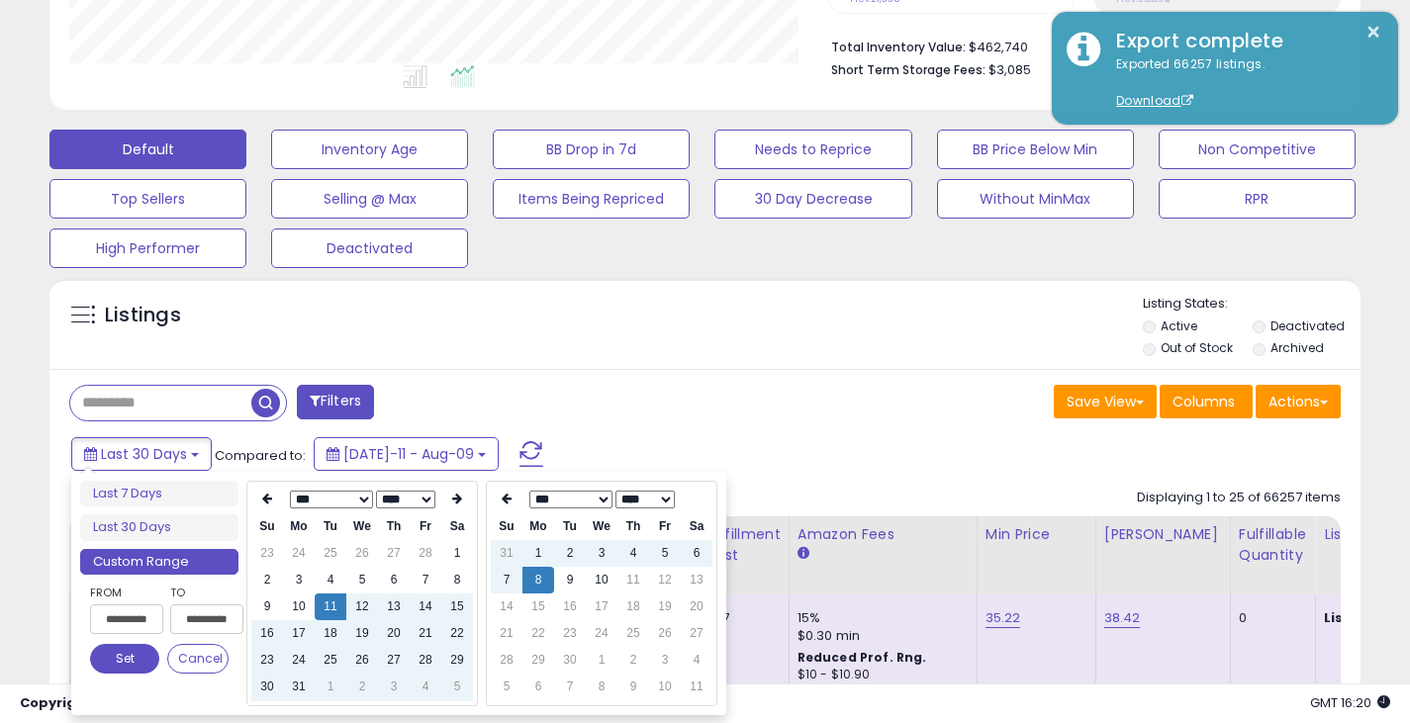
type input "**********"
click at [128, 662] on button "Set" at bounding box center [124, 659] width 69 height 30
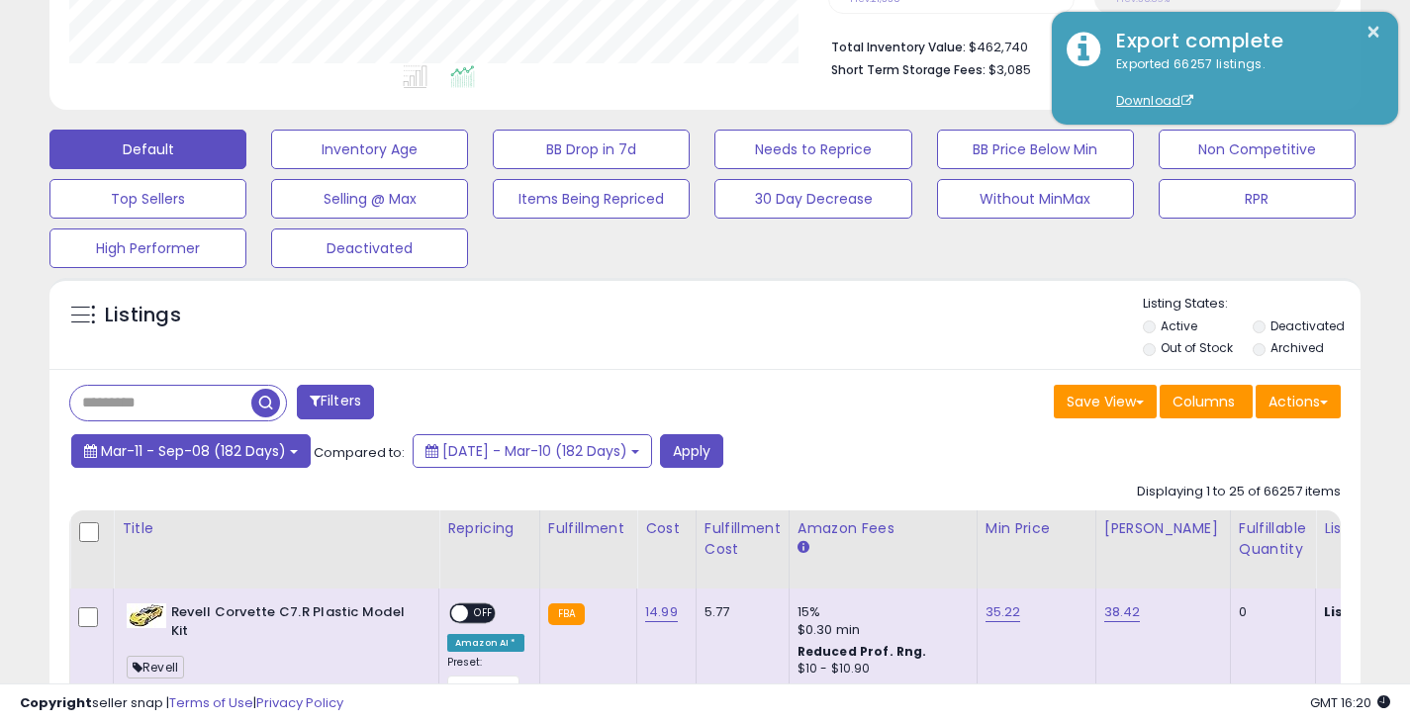
click at [282, 457] on span "Mar-11 - Sep-08 (182 Days)" at bounding box center [193, 451] width 185 height 20
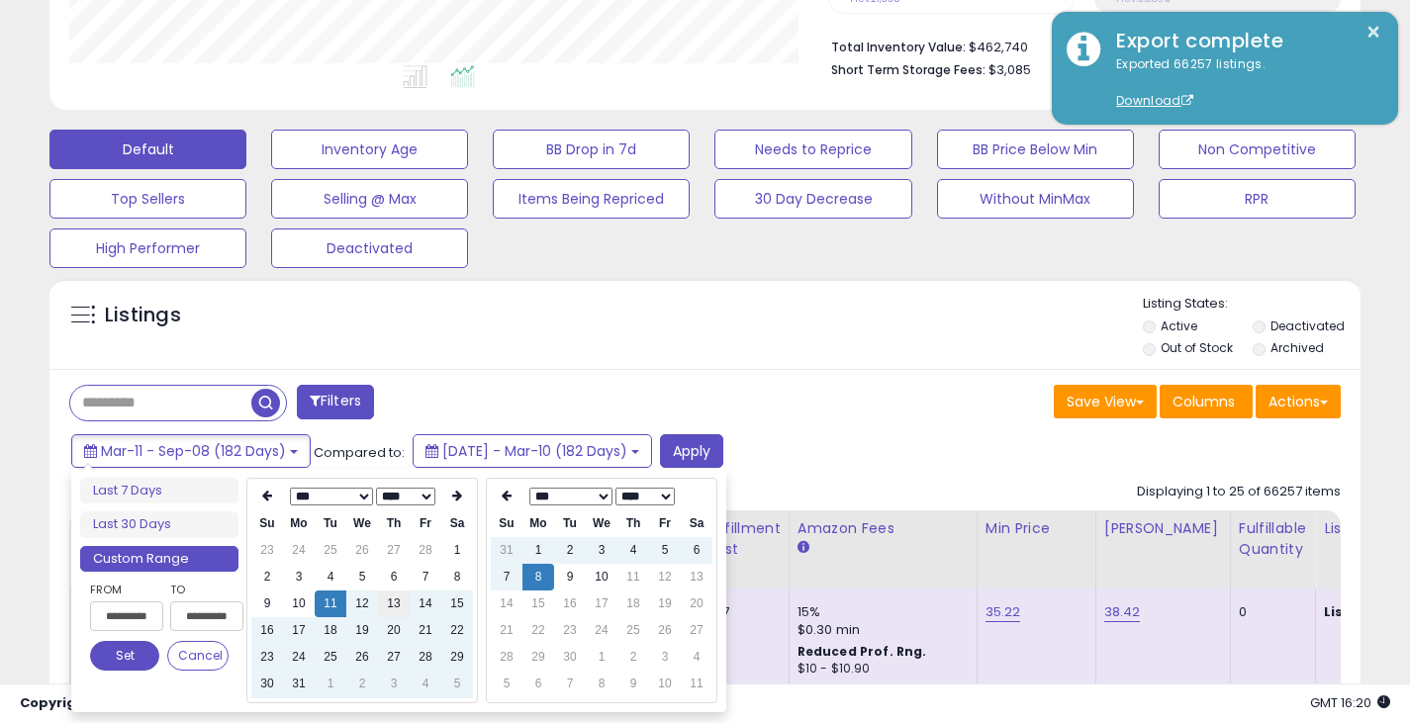
click at [386, 609] on td "13" at bounding box center [394, 604] width 32 height 27
type input "**********"
click at [136, 652] on button "Set" at bounding box center [124, 656] width 69 height 30
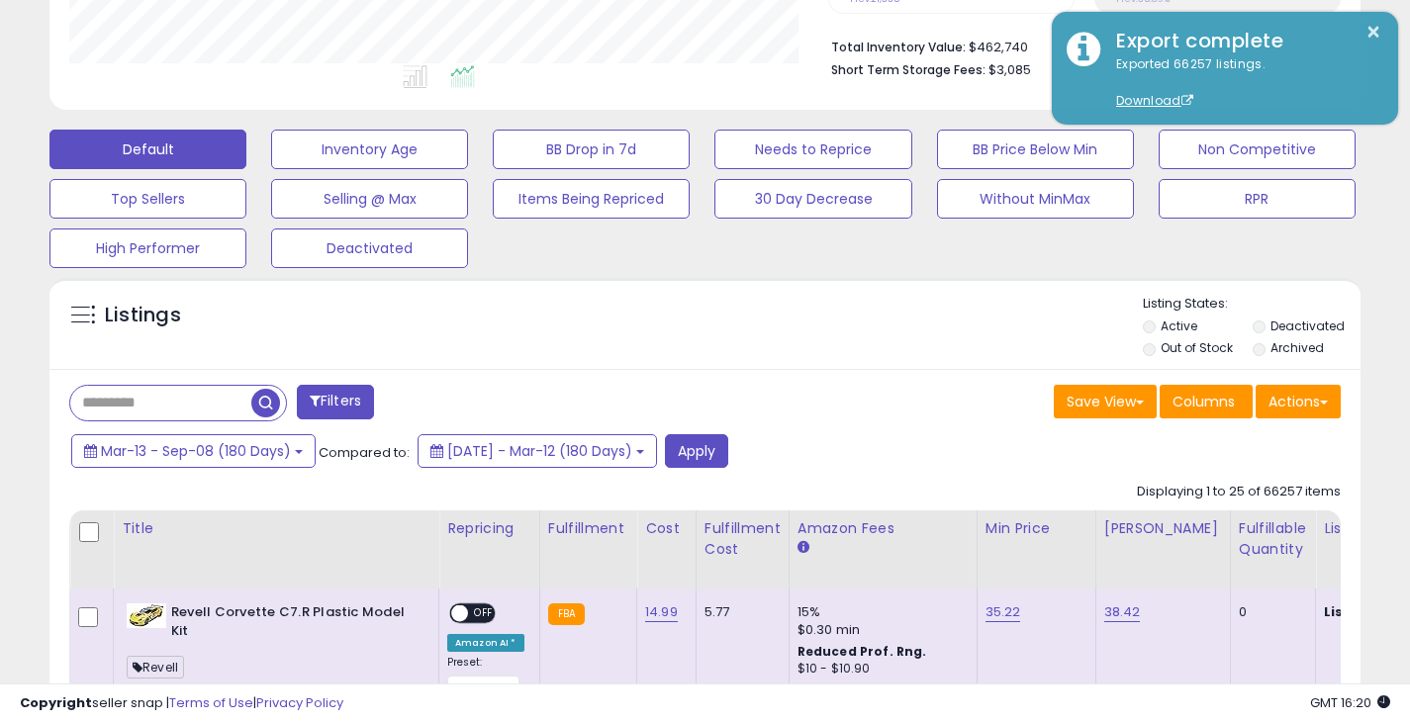
click at [728, 446] on button "Apply" at bounding box center [696, 451] width 63 height 34
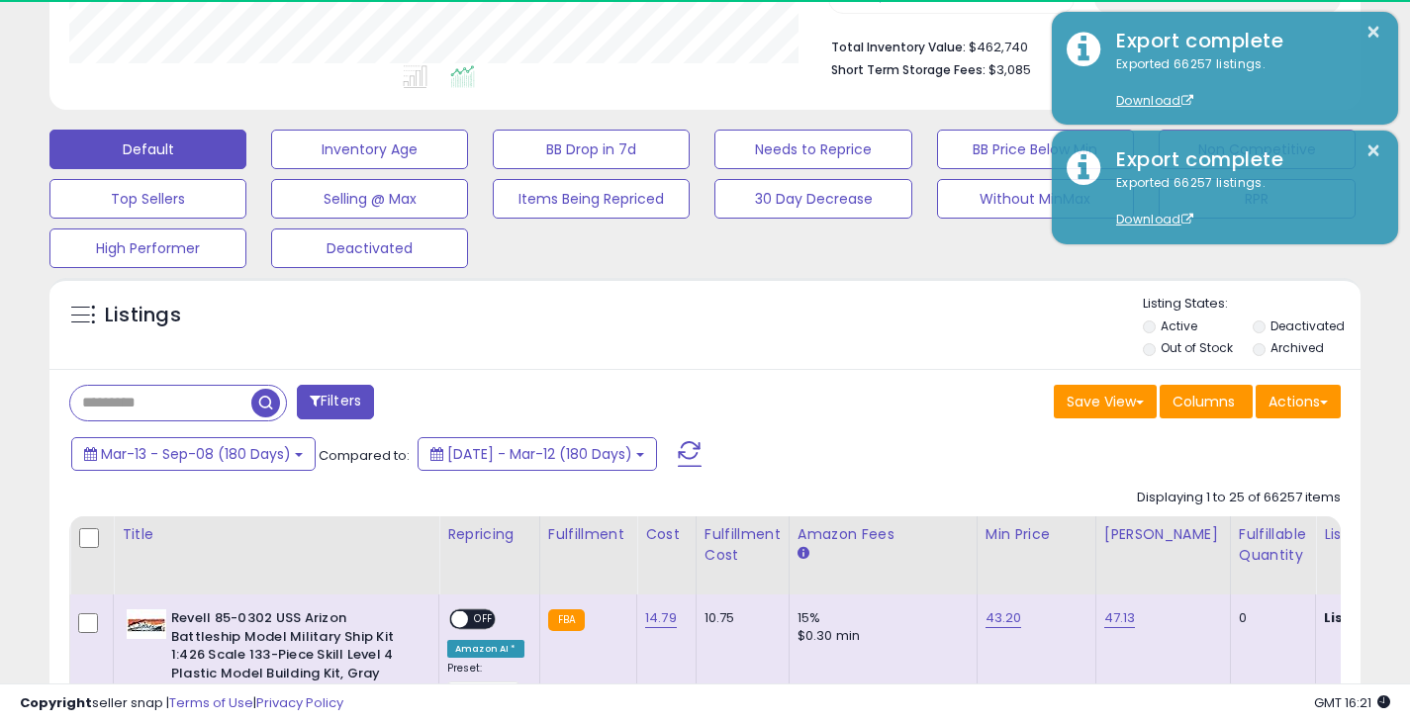
scroll to position [989282, 988929]
click at [1307, 399] on button "Actions" at bounding box center [1298, 402] width 85 height 34
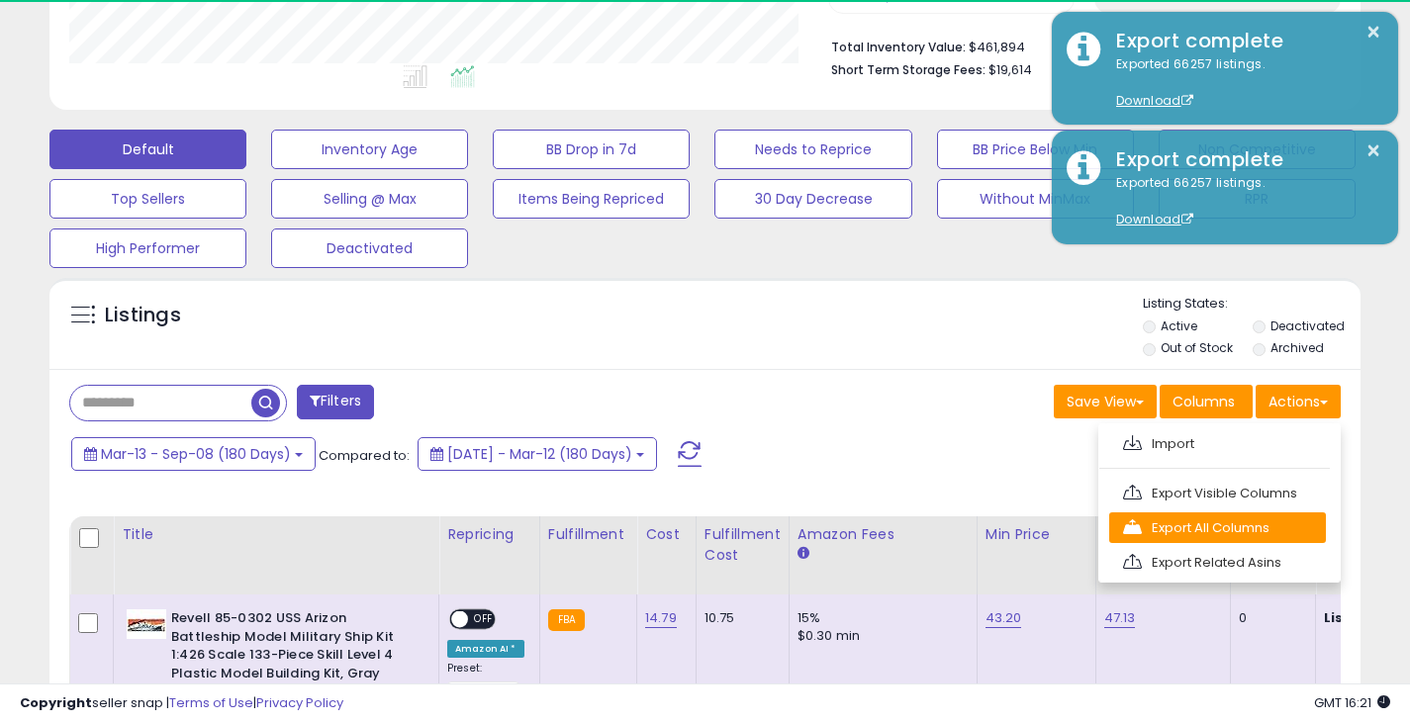
click at [1200, 525] on link "Export All Columns" at bounding box center [1217, 528] width 217 height 31
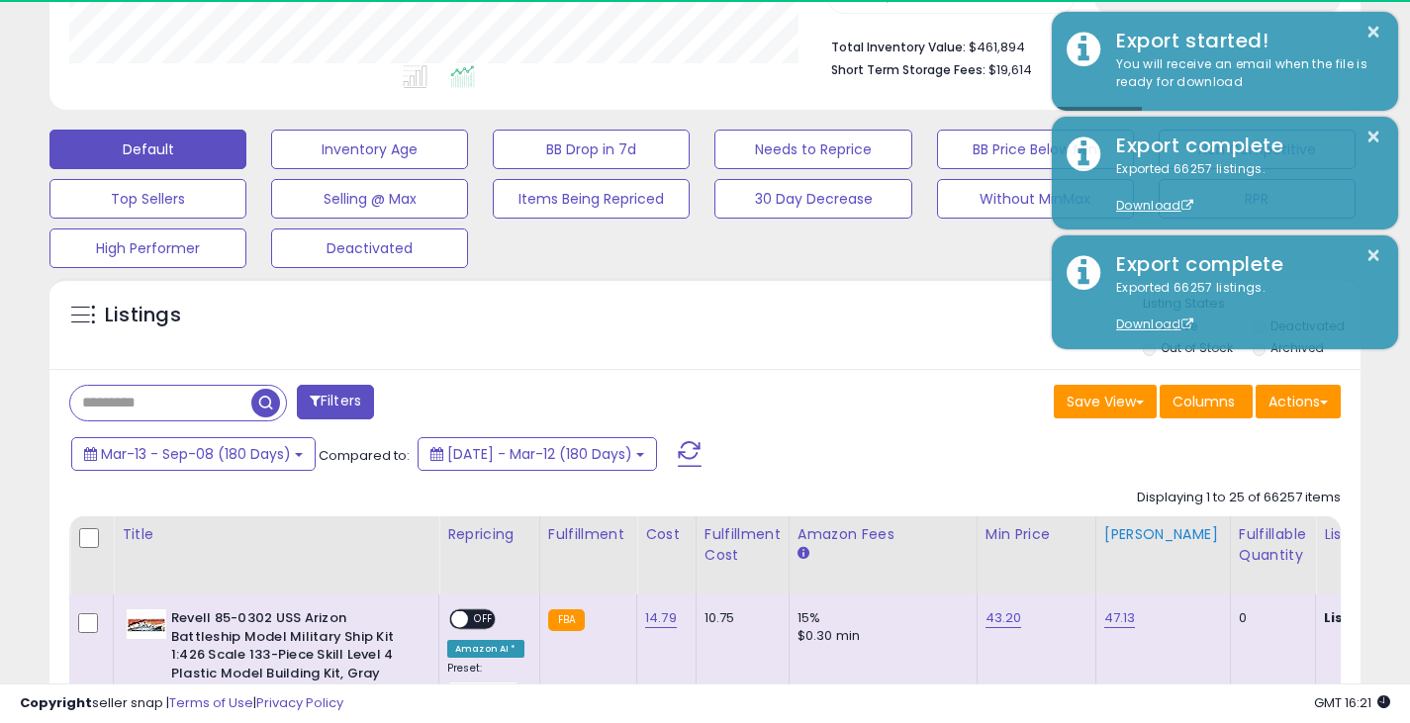
scroll to position [406, 759]
